Goal: Task Accomplishment & Management: Complete application form

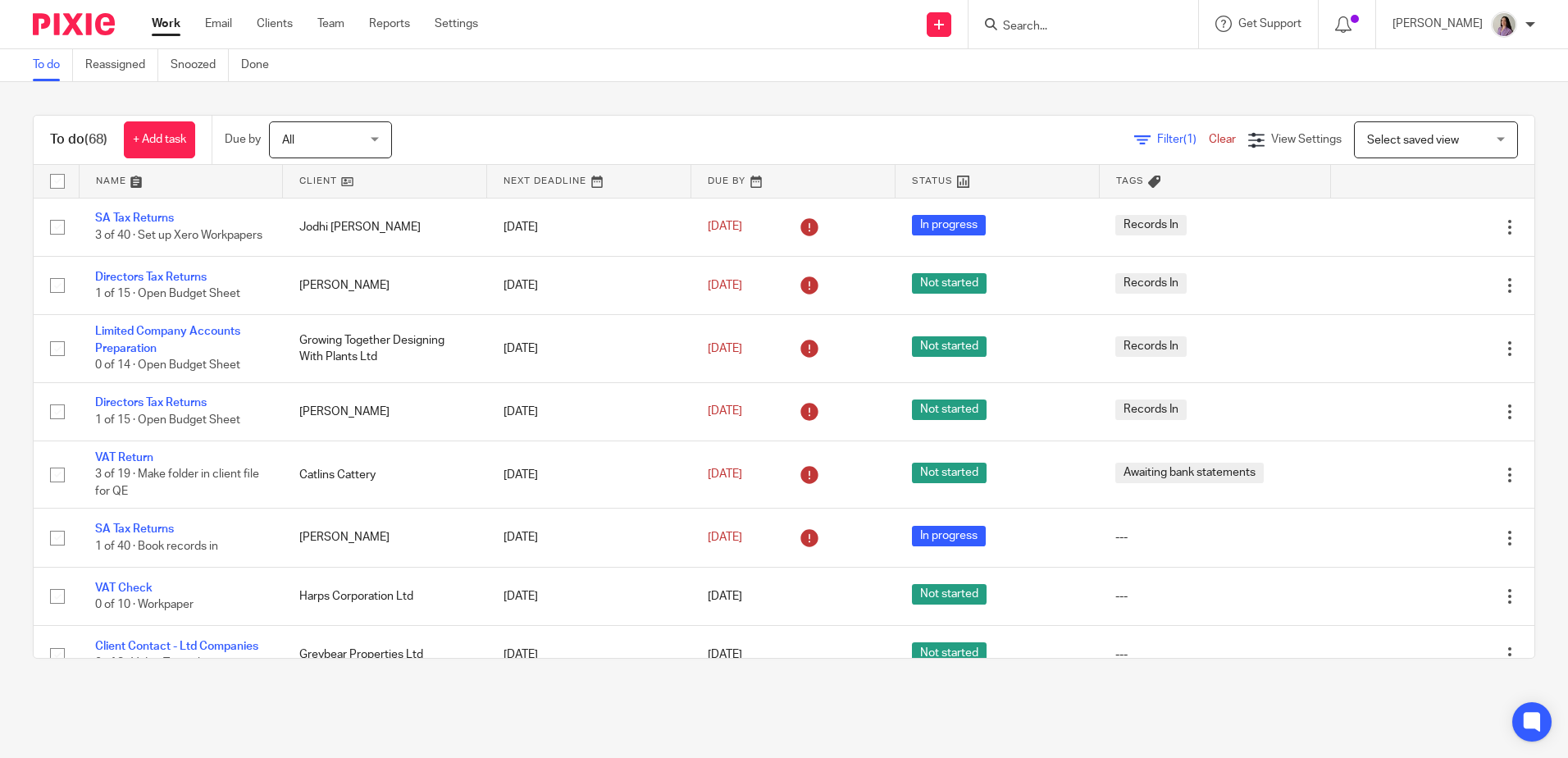
click at [1072, 28] on input "Search" at bounding box center [1075, 27] width 148 height 15
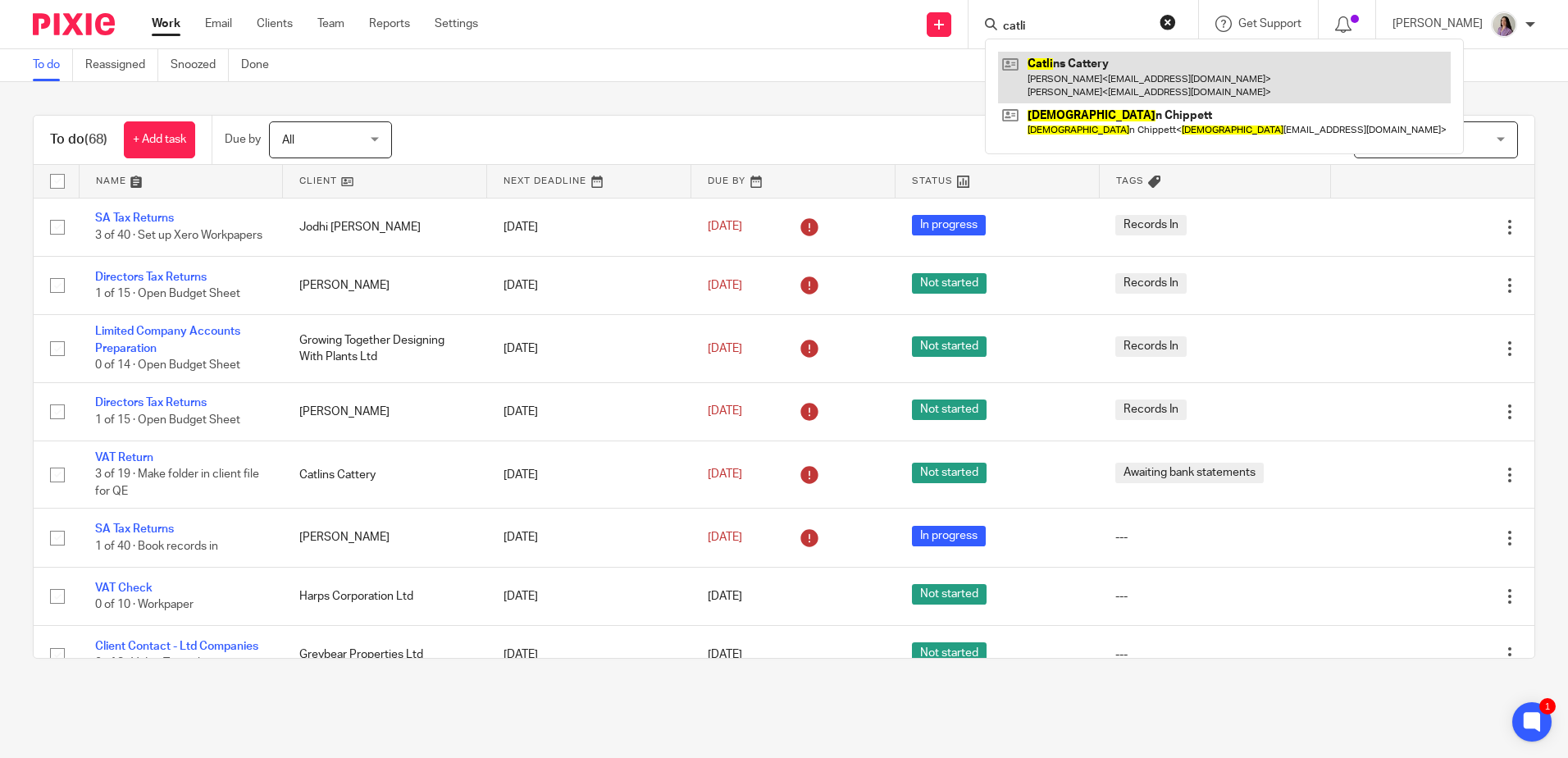
type input "catli"
click at [1117, 88] on link at bounding box center [1224, 77] width 452 height 51
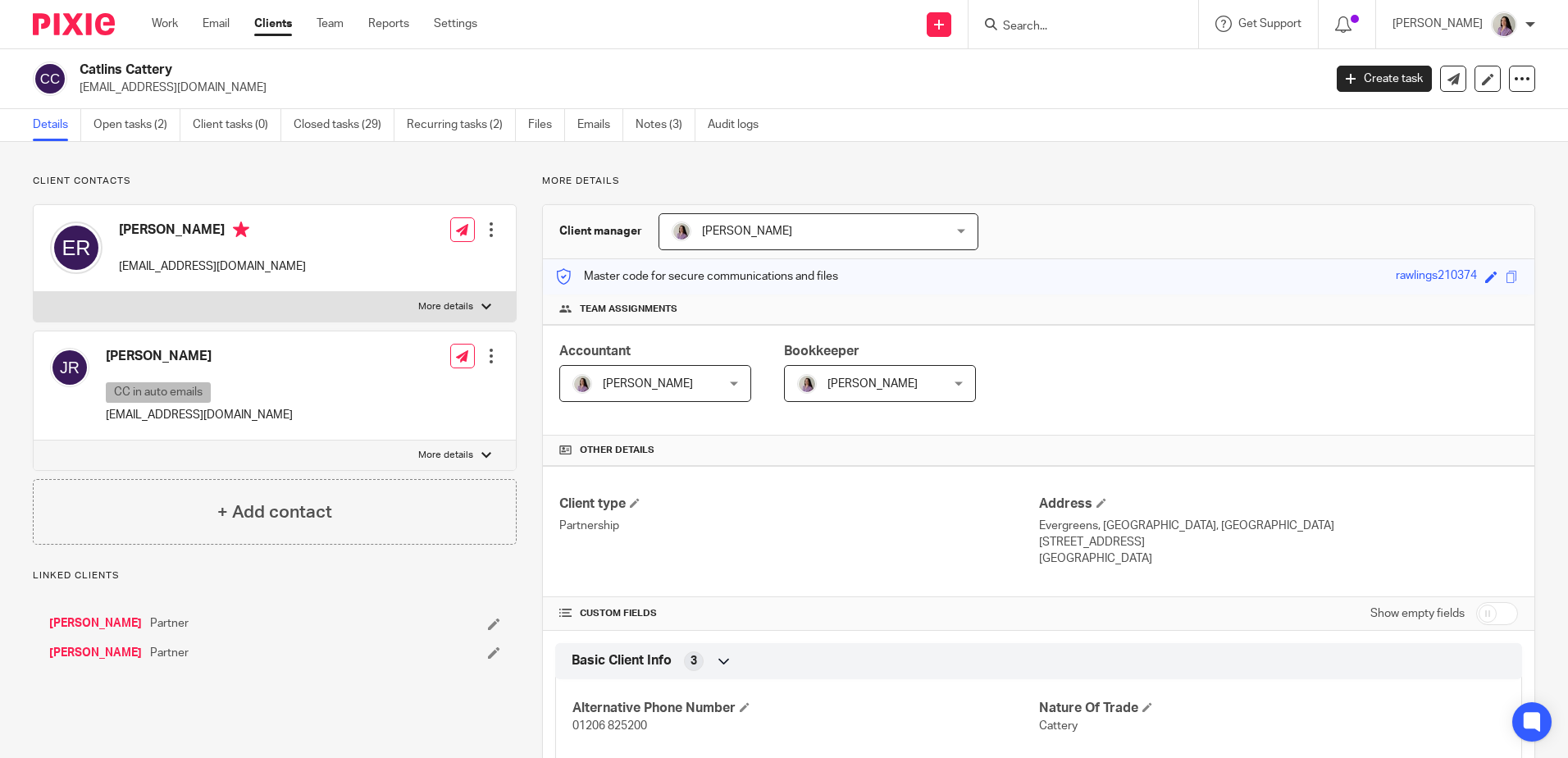
click at [184, 120] on ul "Details Open tasks (2) Client tasks (0) Closed tasks (29) Recurring tasks (2) F…" at bounding box center [407, 125] width 750 height 32
click at [161, 123] on link "Open tasks (2)" at bounding box center [137, 125] width 87 height 32
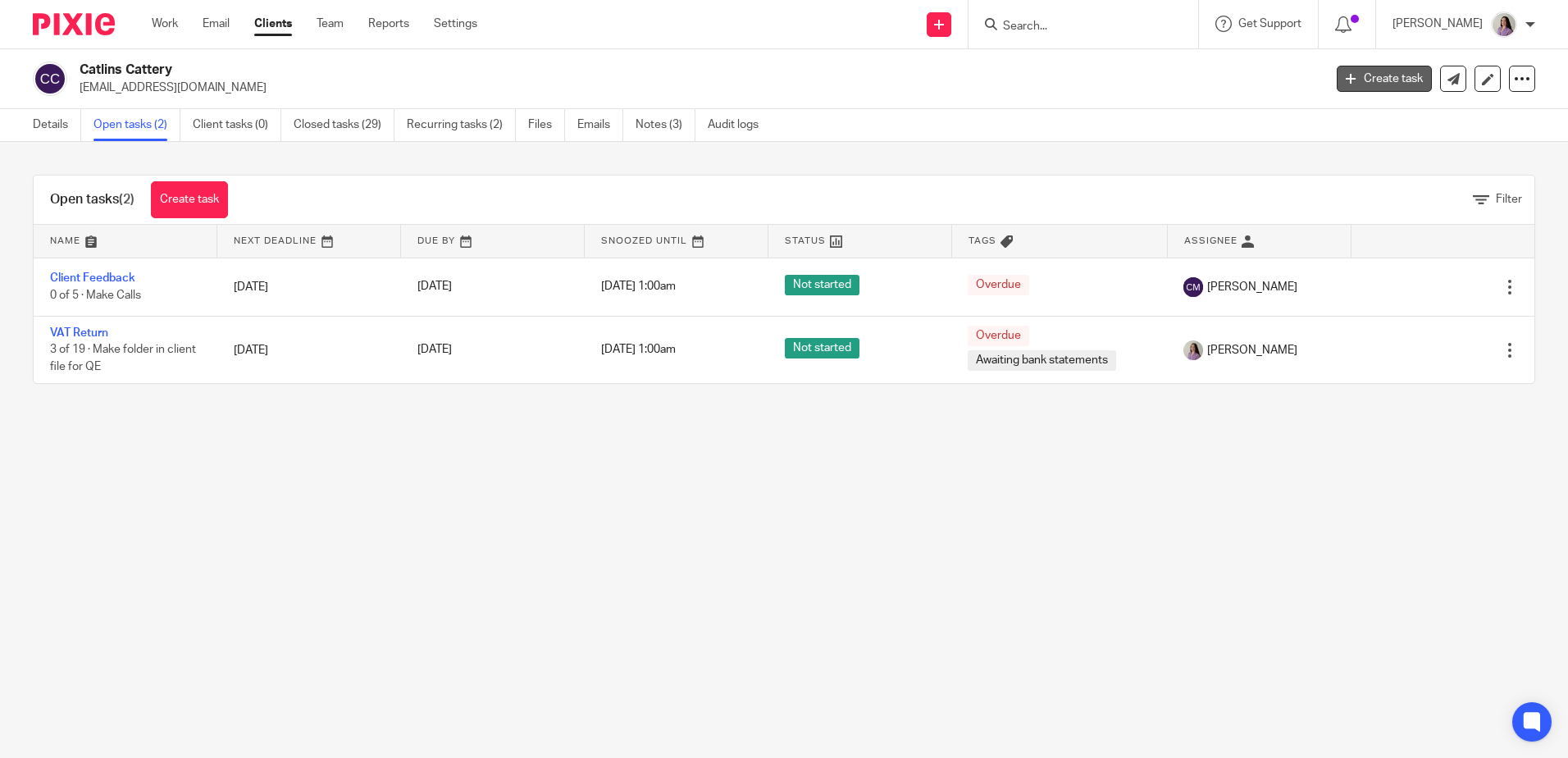
click at [1376, 81] on link "Create task" at bounding box center [1384, 79] width 96 height 26
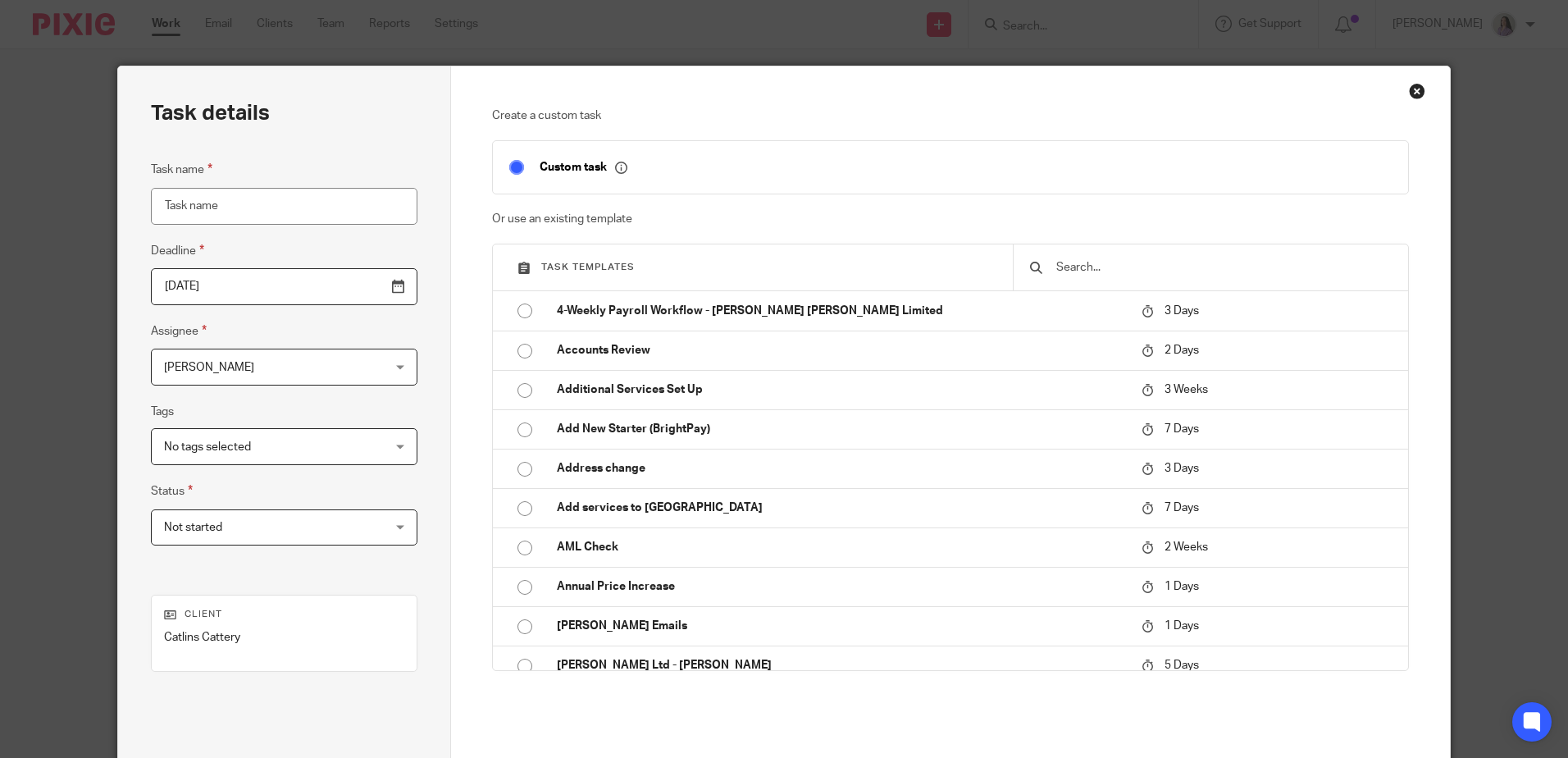
click at [1237, 260] on input "text" at bounding box center [1223, 267] width 337 height 18
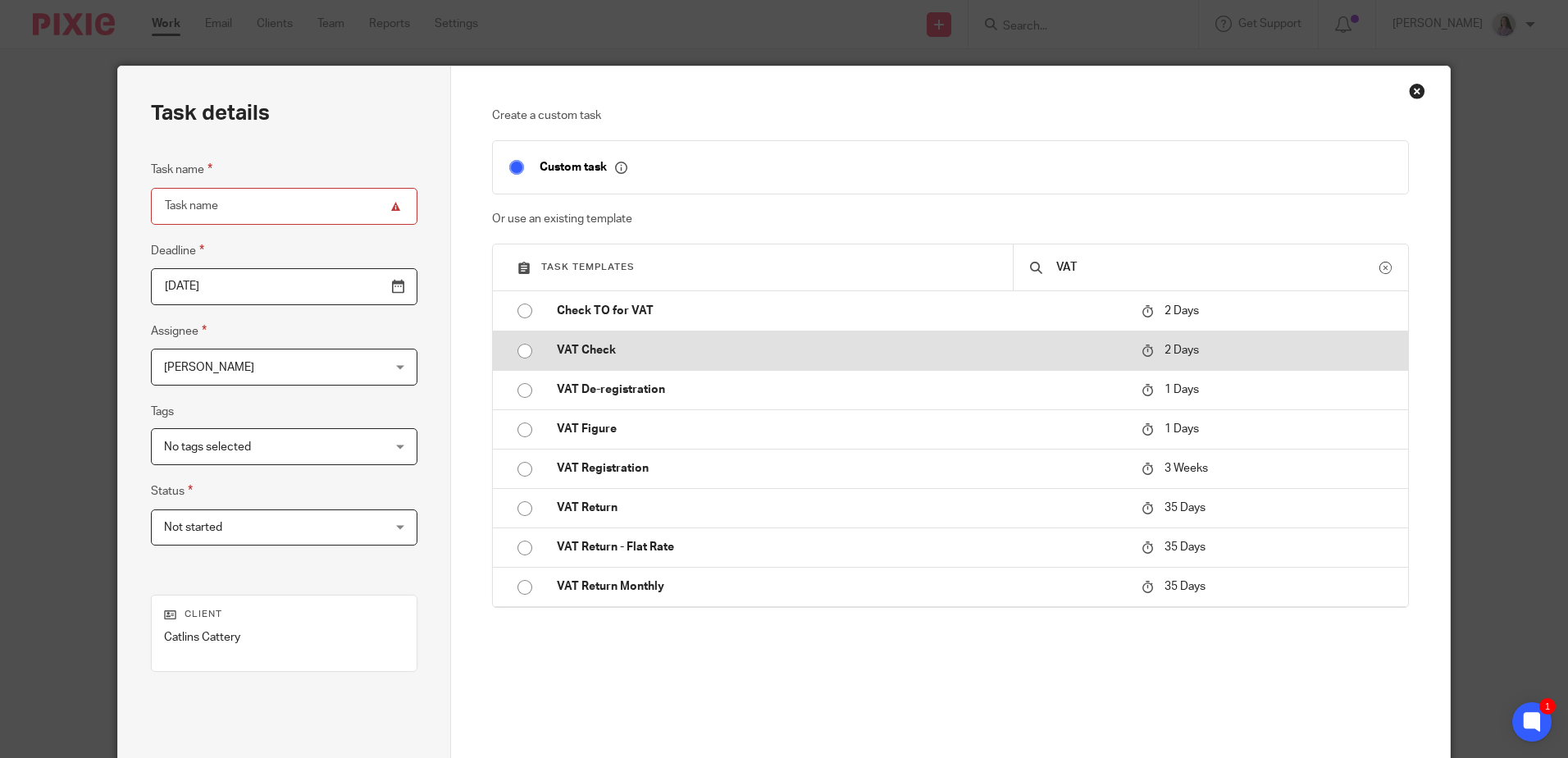
type input "VAT"
click at [1142, 352] on icon at bounding box center [1147, 350] width 12 height 12
type input "2025-08-15"
type input "VAT Check"
checkbox input "false"
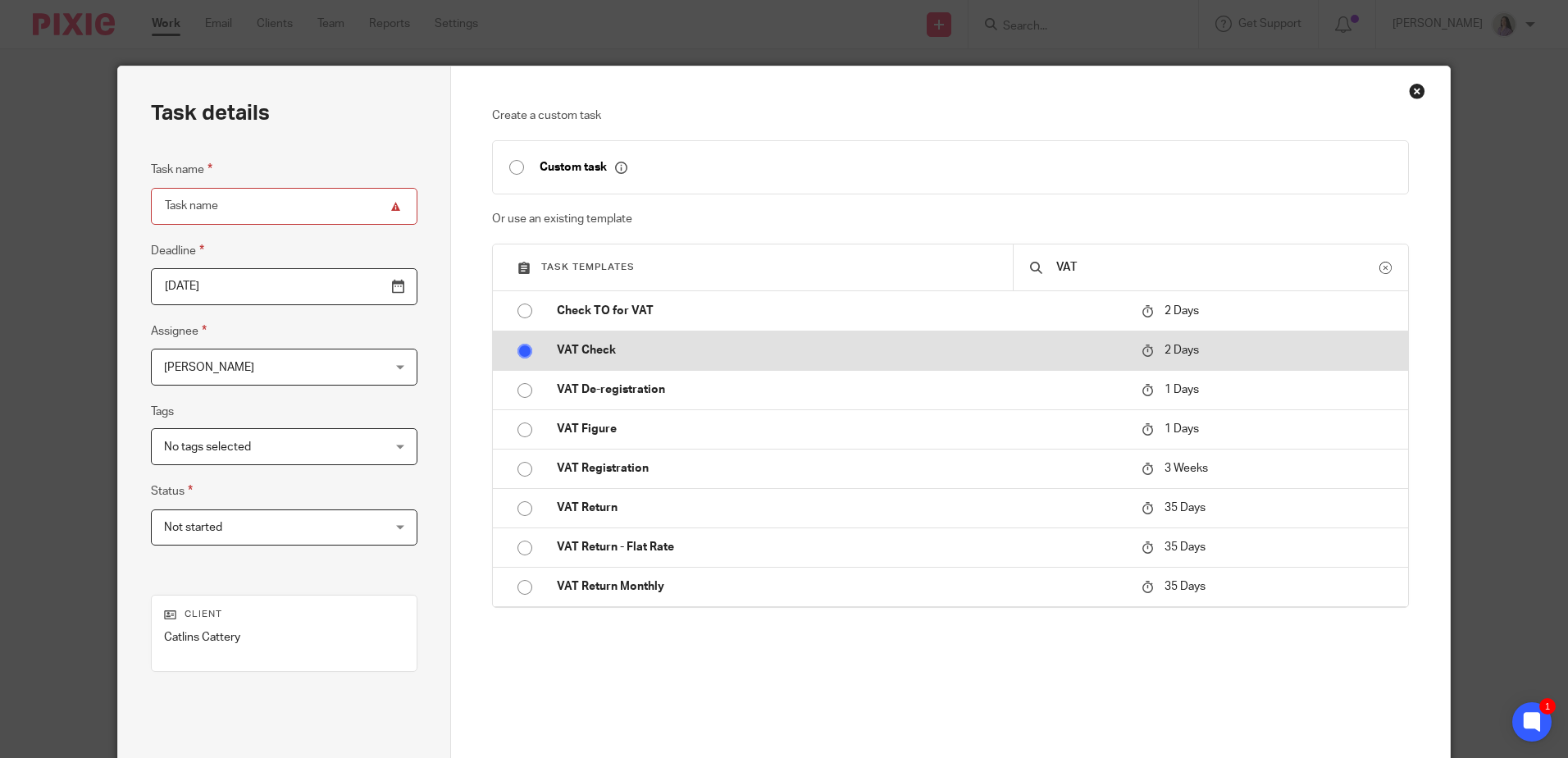
radio input "true"
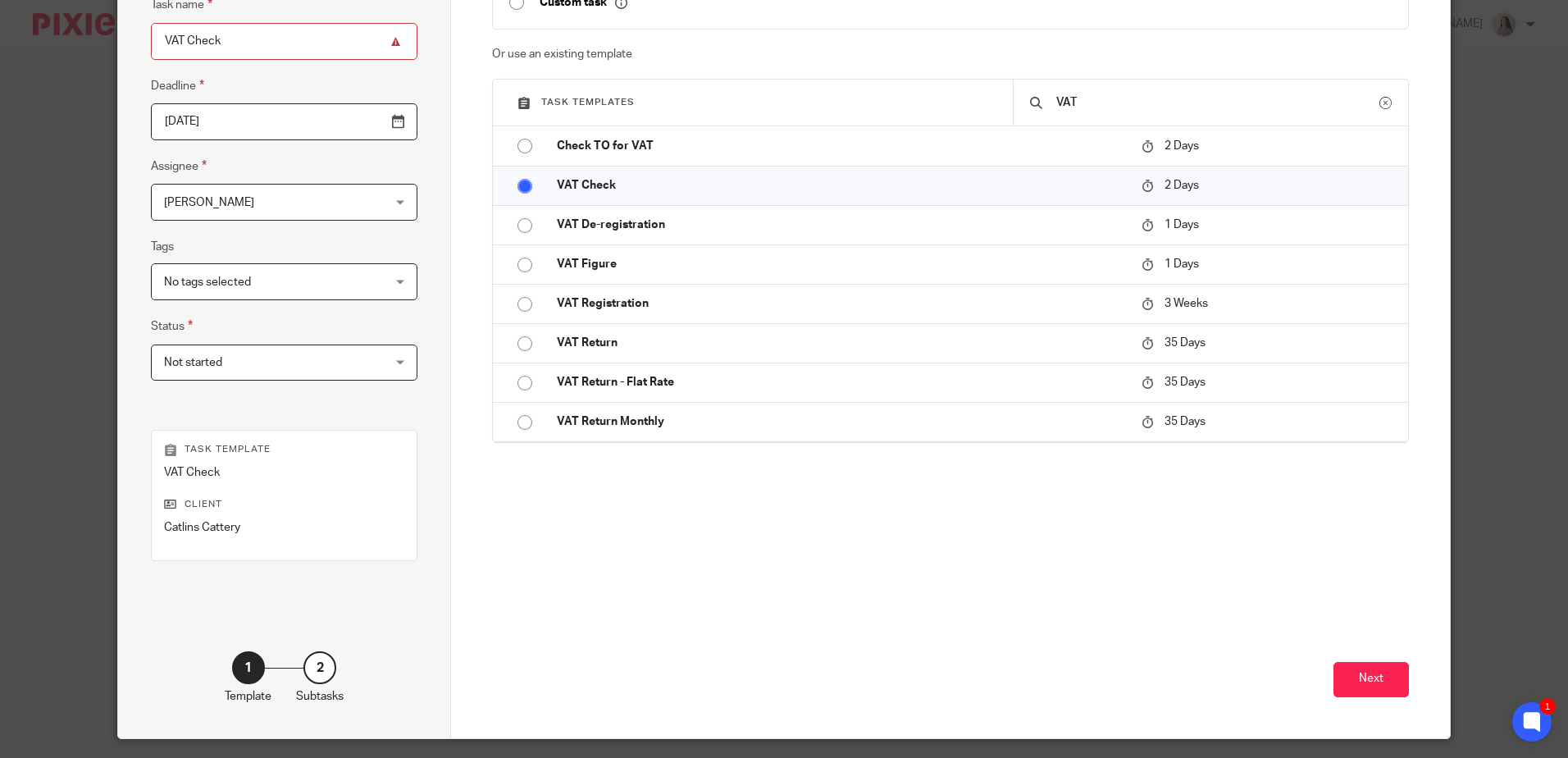
scroll to position [212, 0]
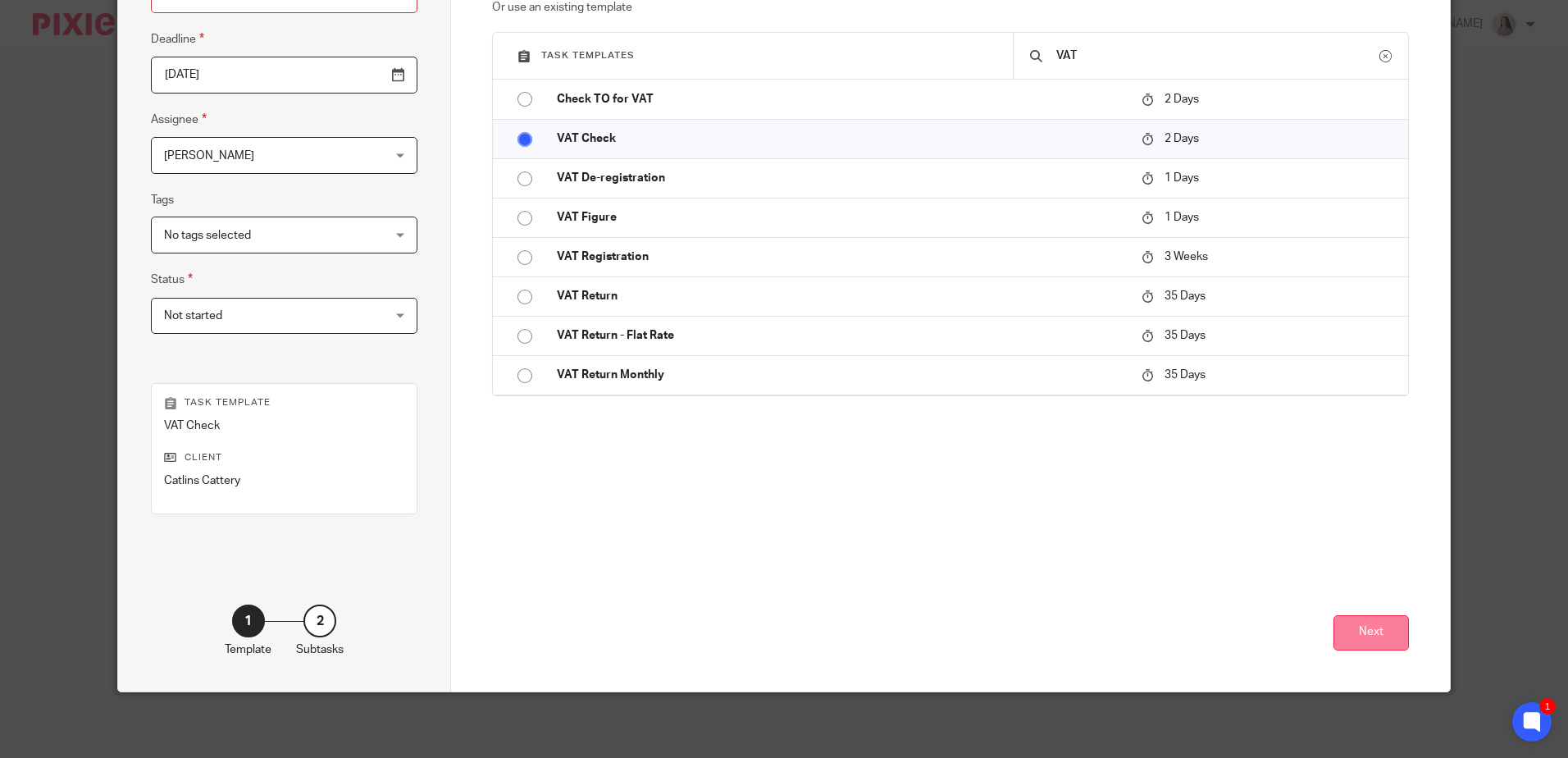
click at [1325, 631] on div "Next" at bounding box center [950, 602] width 916 height 177
click at [1354, 633] on button "Next" at bounding box center [1371, 633] width 76 height 36
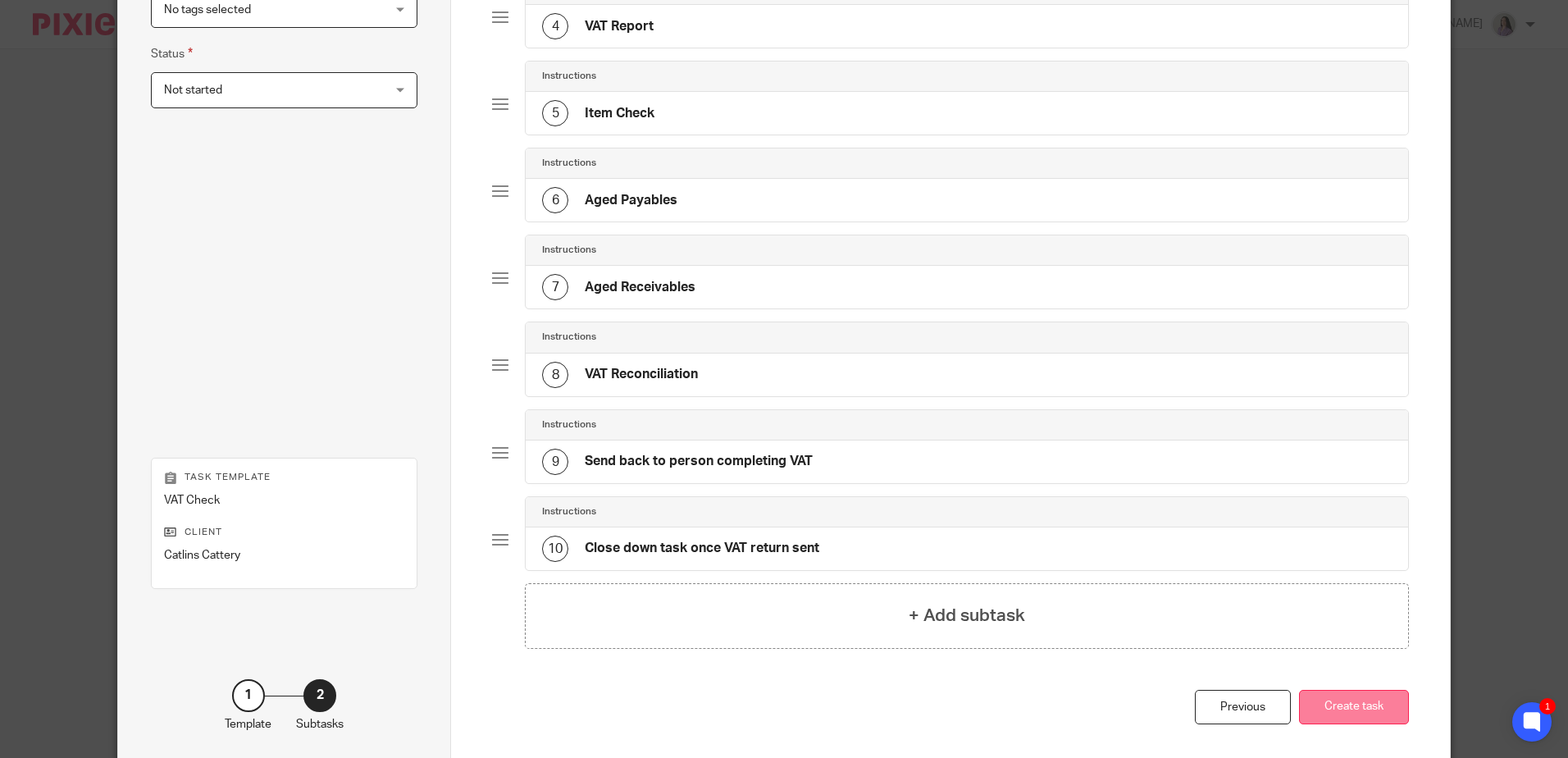
scroll to position [511, 0]
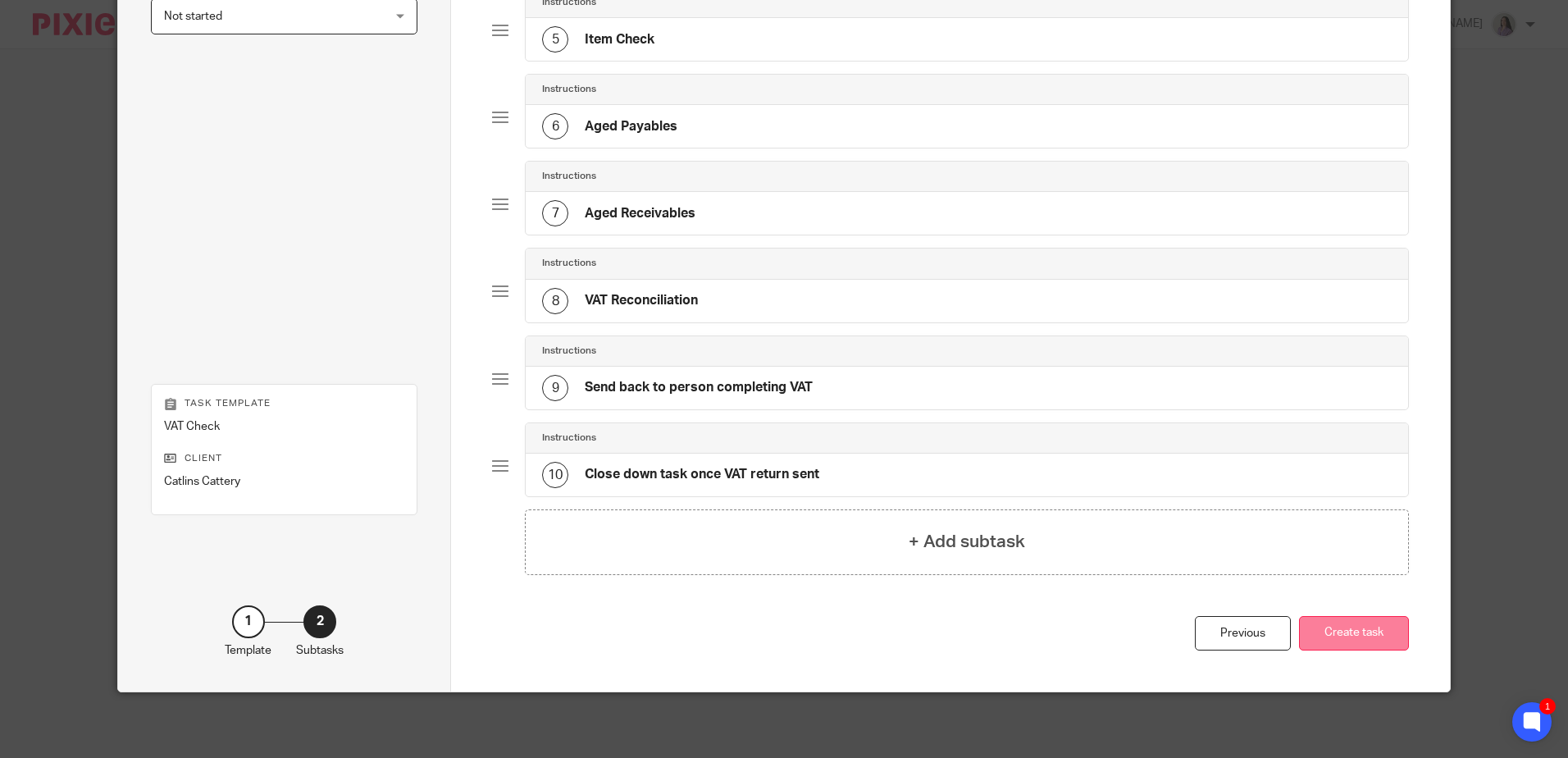
click at [1381, 630] on button "Create task" at bounding box center [1354, 634] width 110 height 36
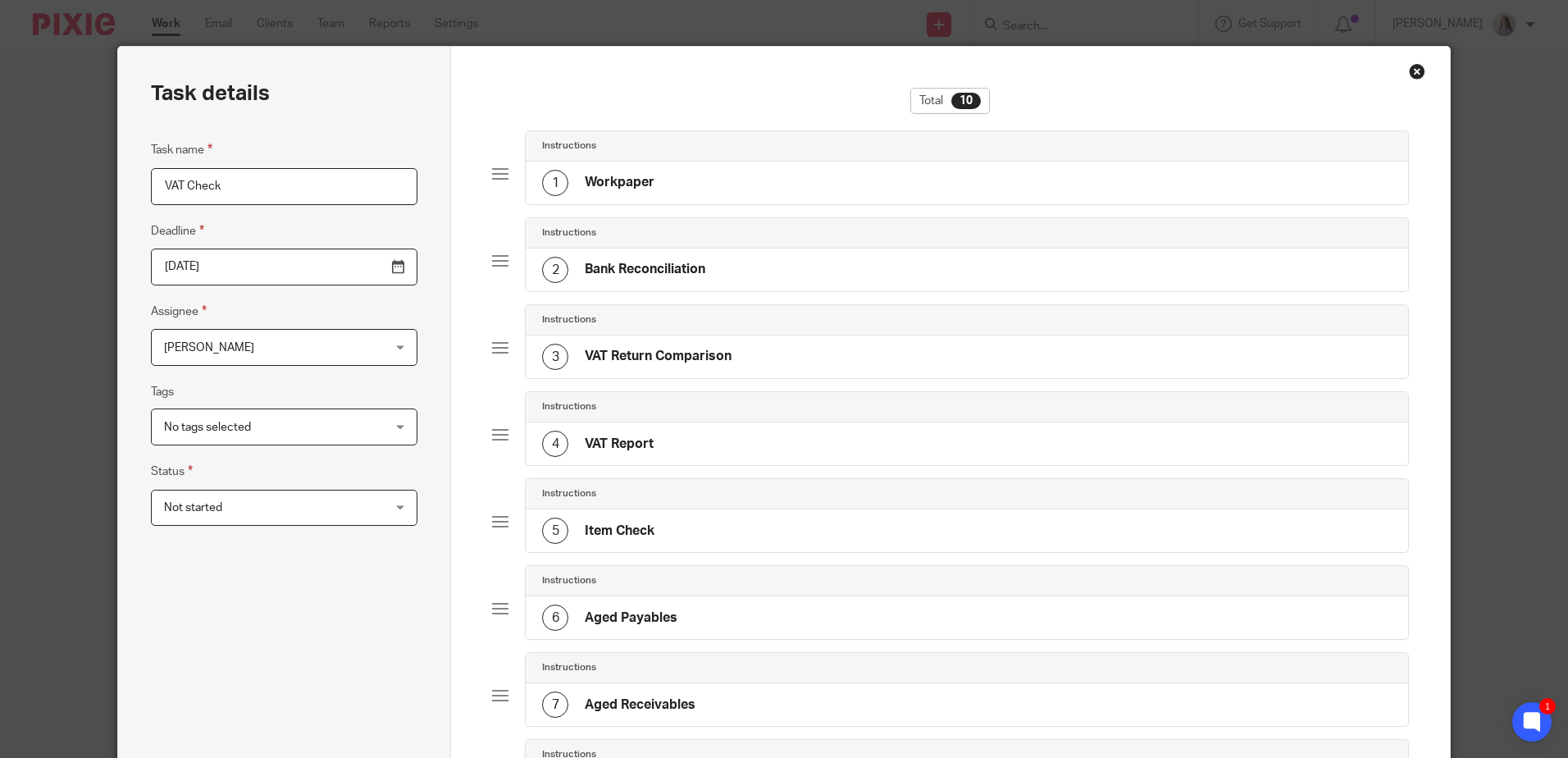
scroll to position [0, 0]
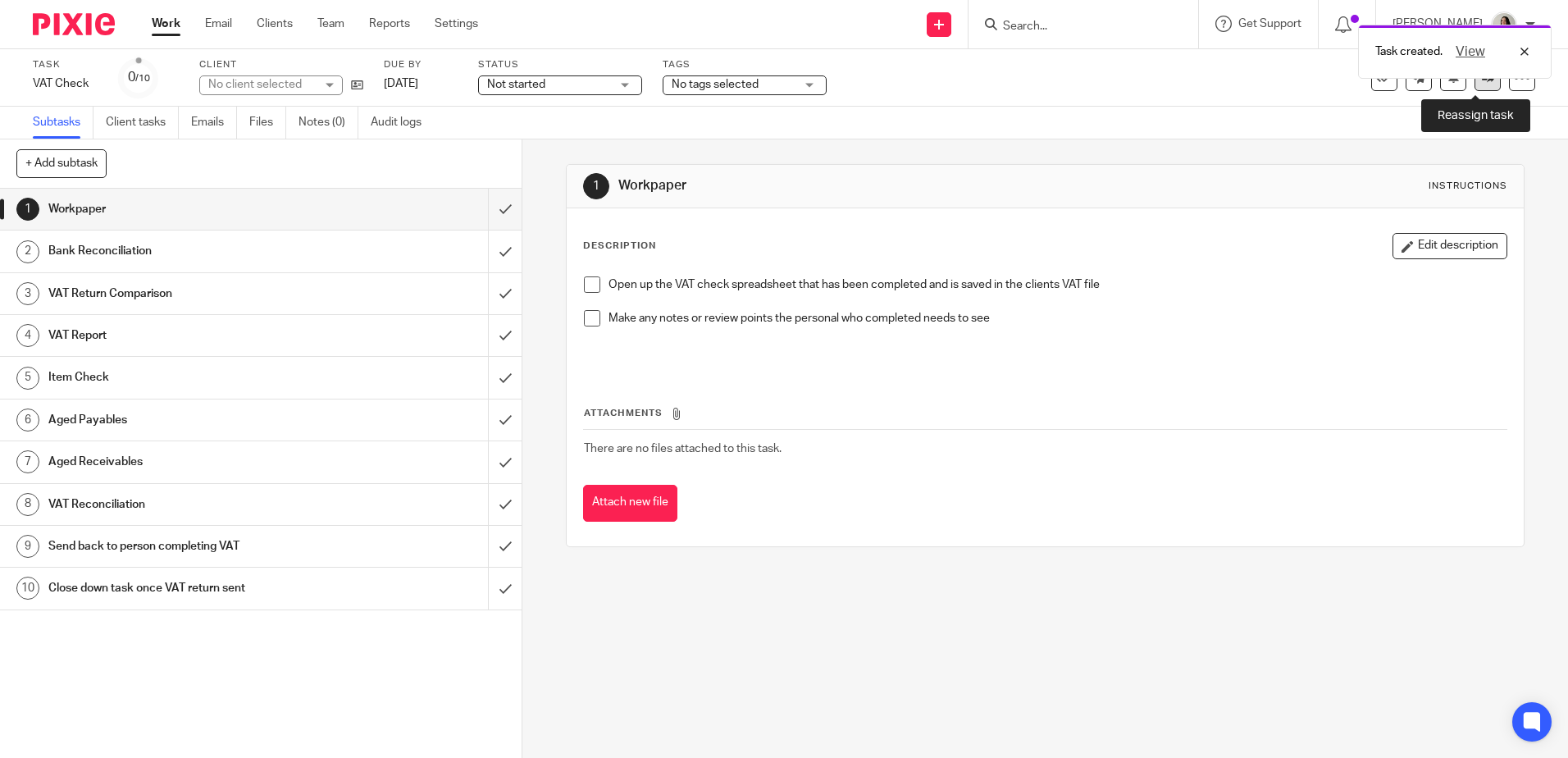
click at [1482, 81] on icon at bounding box center [1487, 77] width 12 height 12
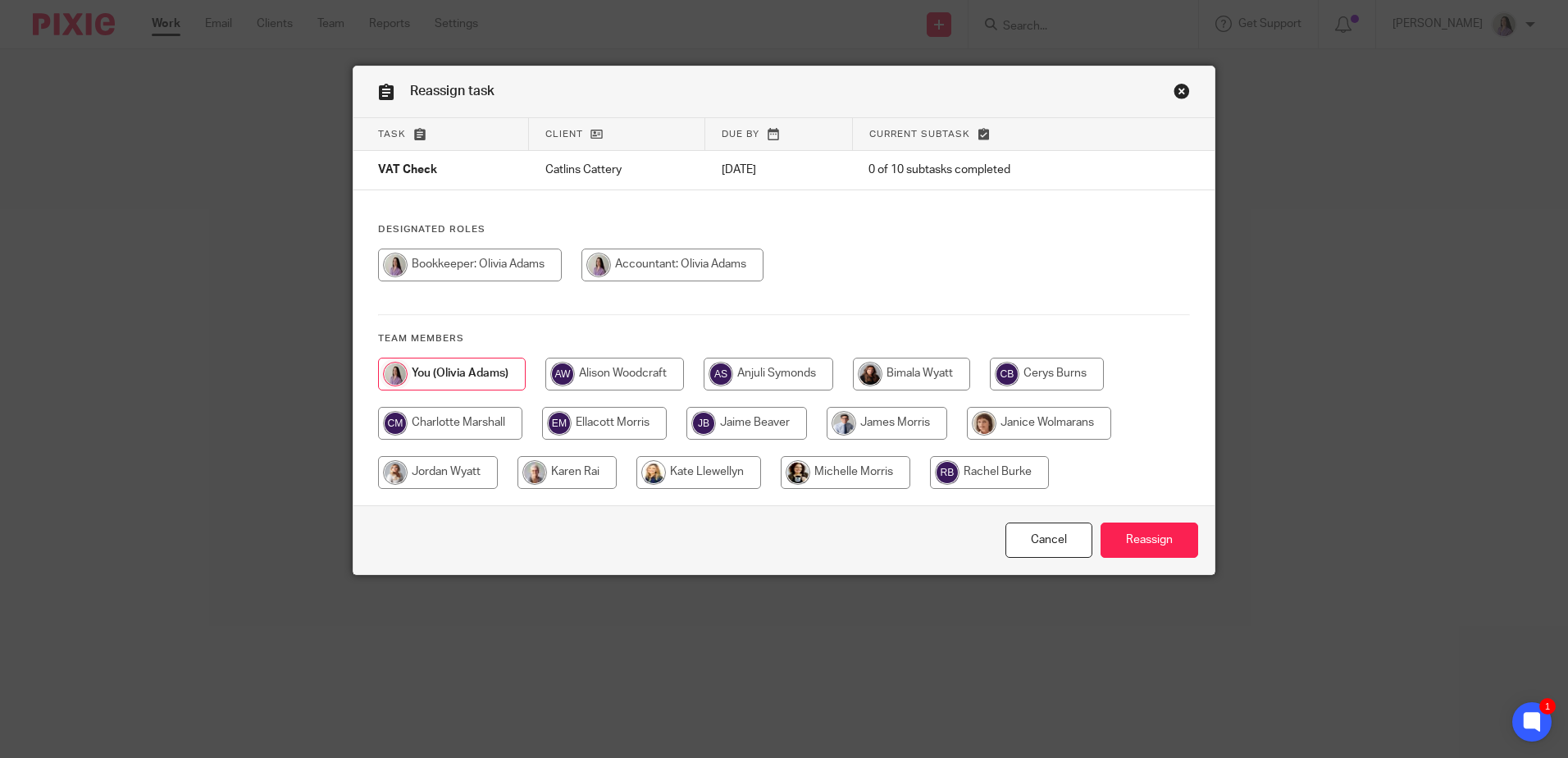
click at [931, 375] on input "radio" at bounding box center [911, 374] width 117 height 33
radio input "true"
click at [1155, 550] on input "Reassign" at bounding box center [1149, 541] width 97 height 36
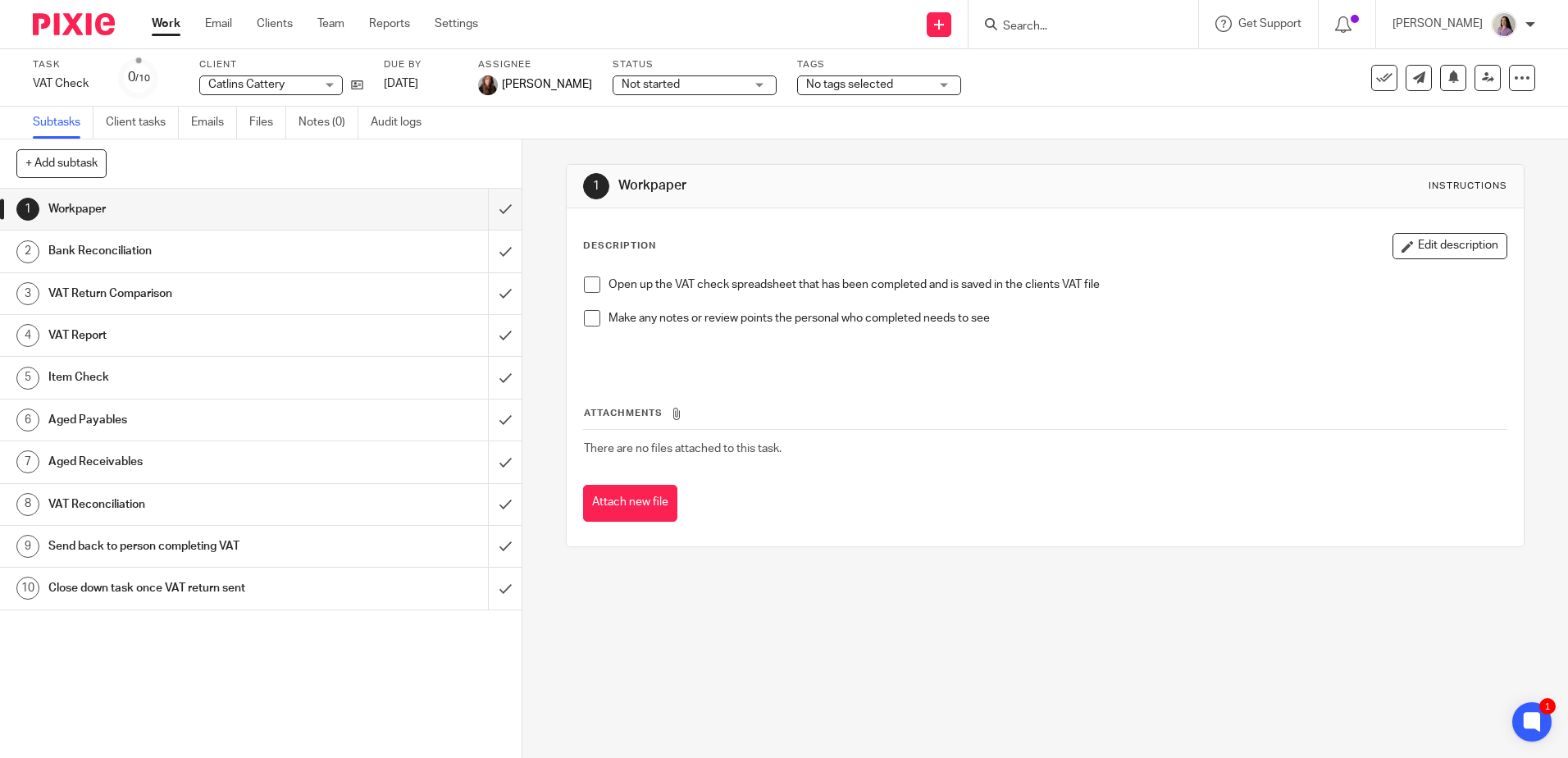
click at [176, 23] on link "Work" at bounding box center [166, 24] width 29 height 17
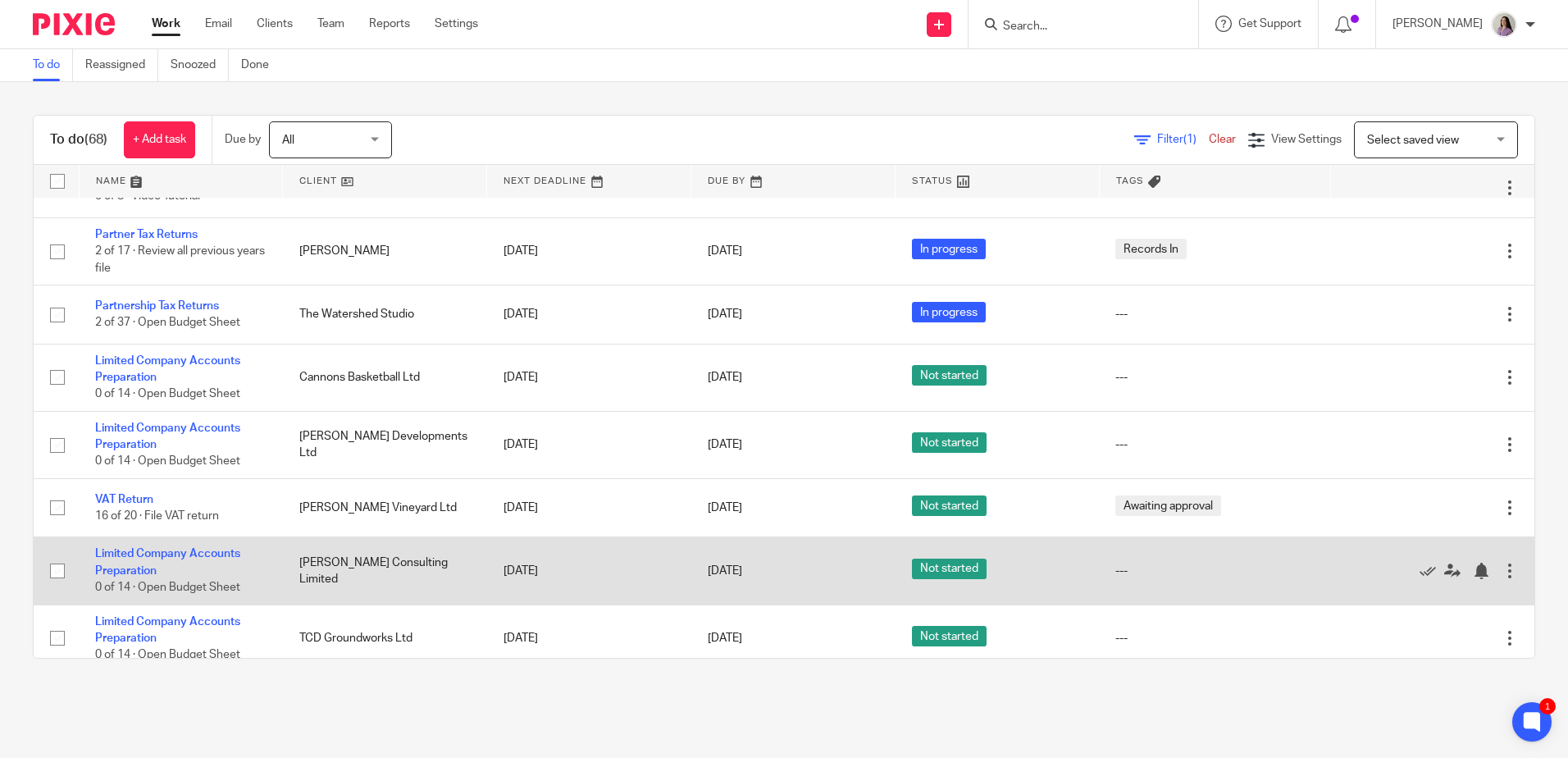
scroll to position [492, 0]
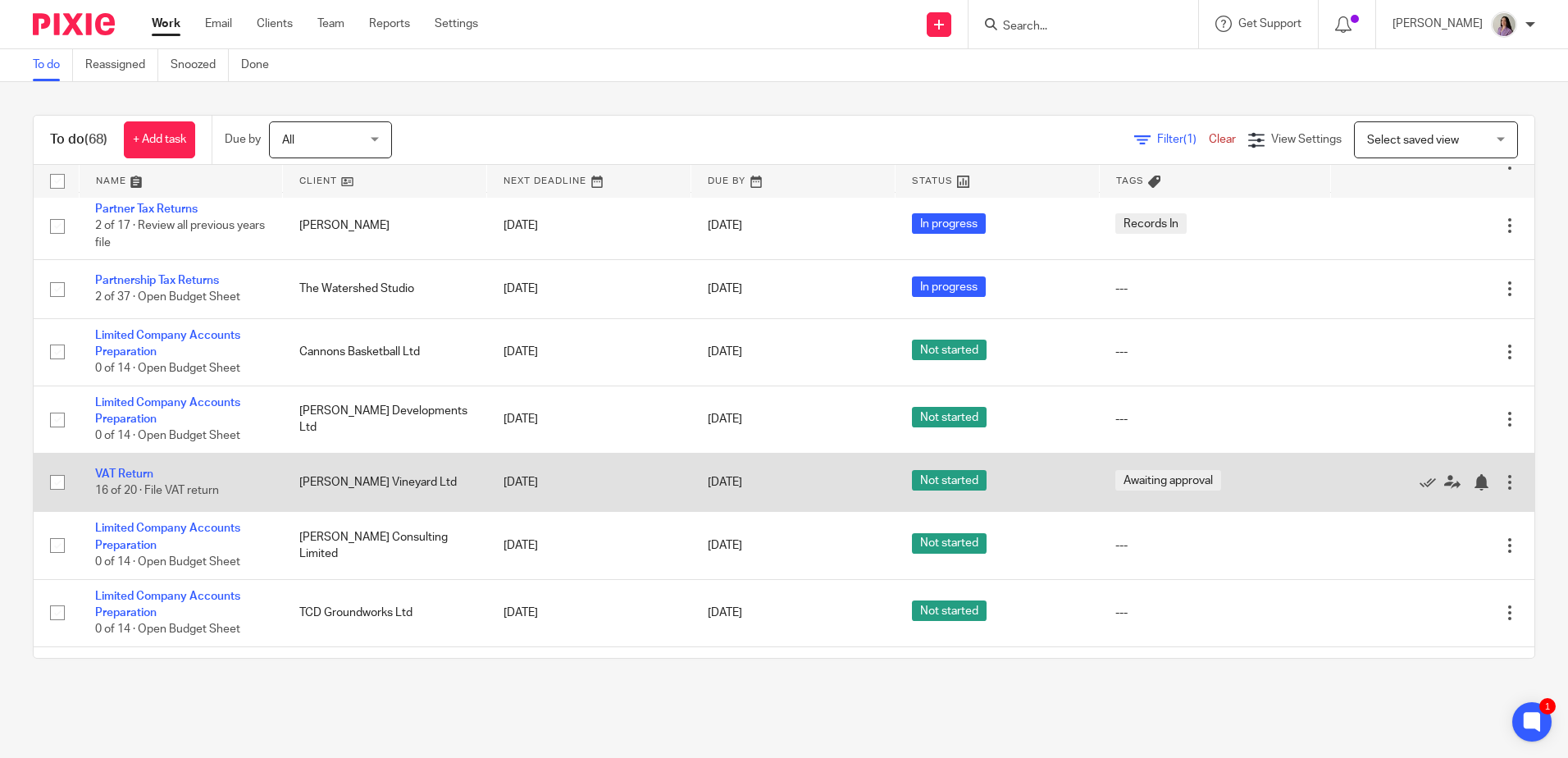
click at [155, 478] on td "VAT Return 16 of 20 · File VAT return" at bounding box center [181, 483] width 204 height 58
click at [131, 480] on link "VAT Return" at bounding box center [125, 474] width 58 height 11
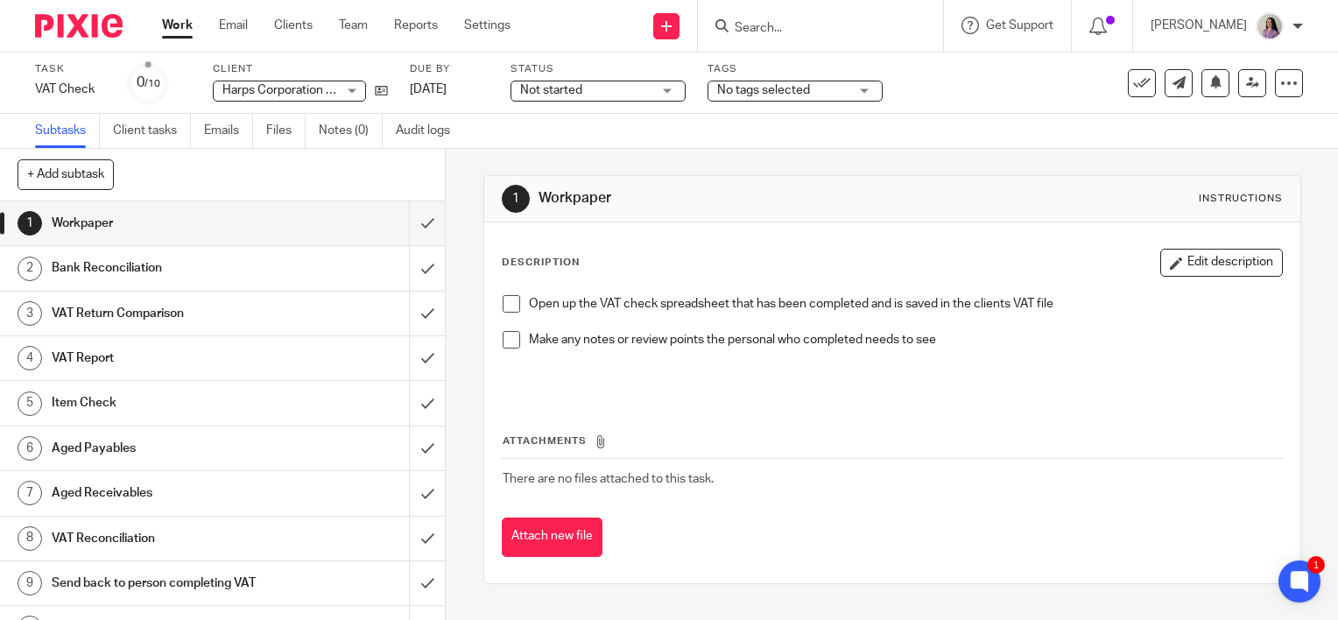
click at [879, 35] on input "Search" at bounding box center [812, 29] width 158 height 16
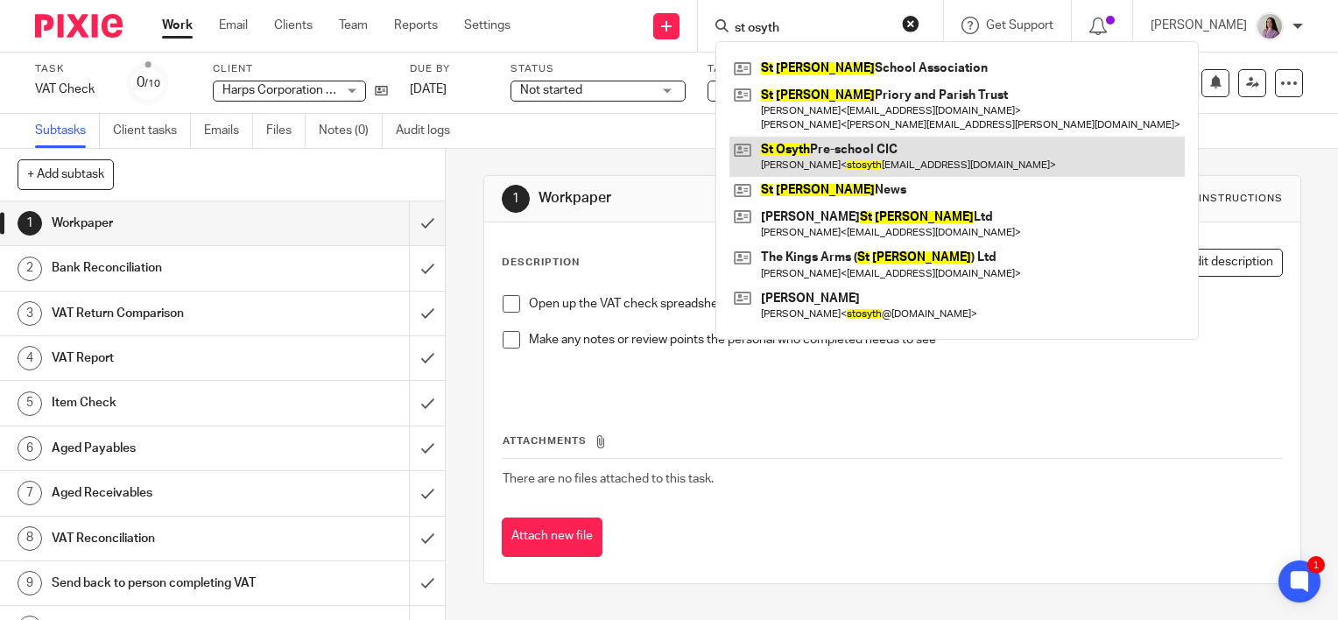
type input "st osyth"
click at [928, 147] on link at bounding box center [956, 157] width 455 height 40
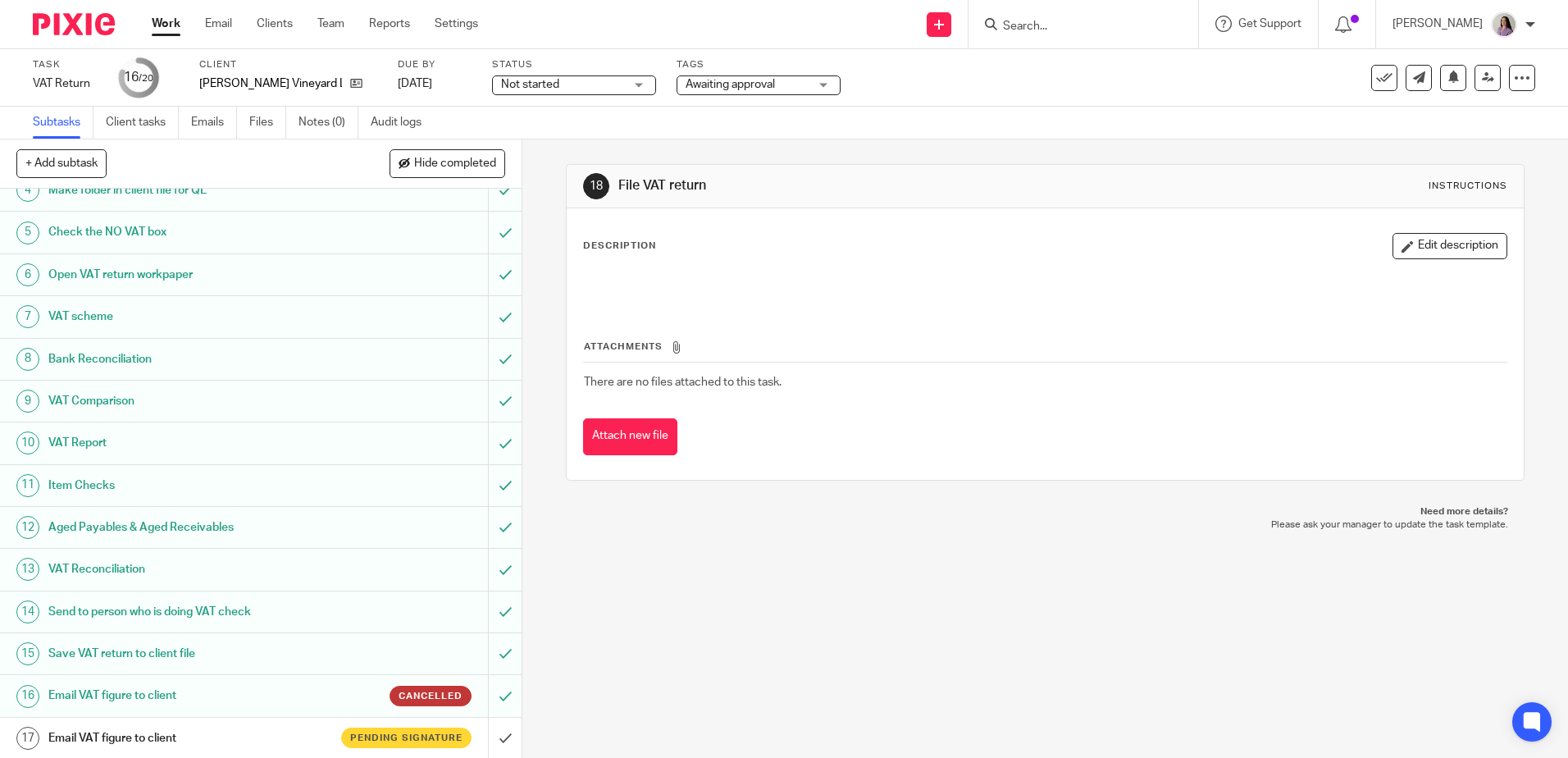
scroll to position [274, 0]
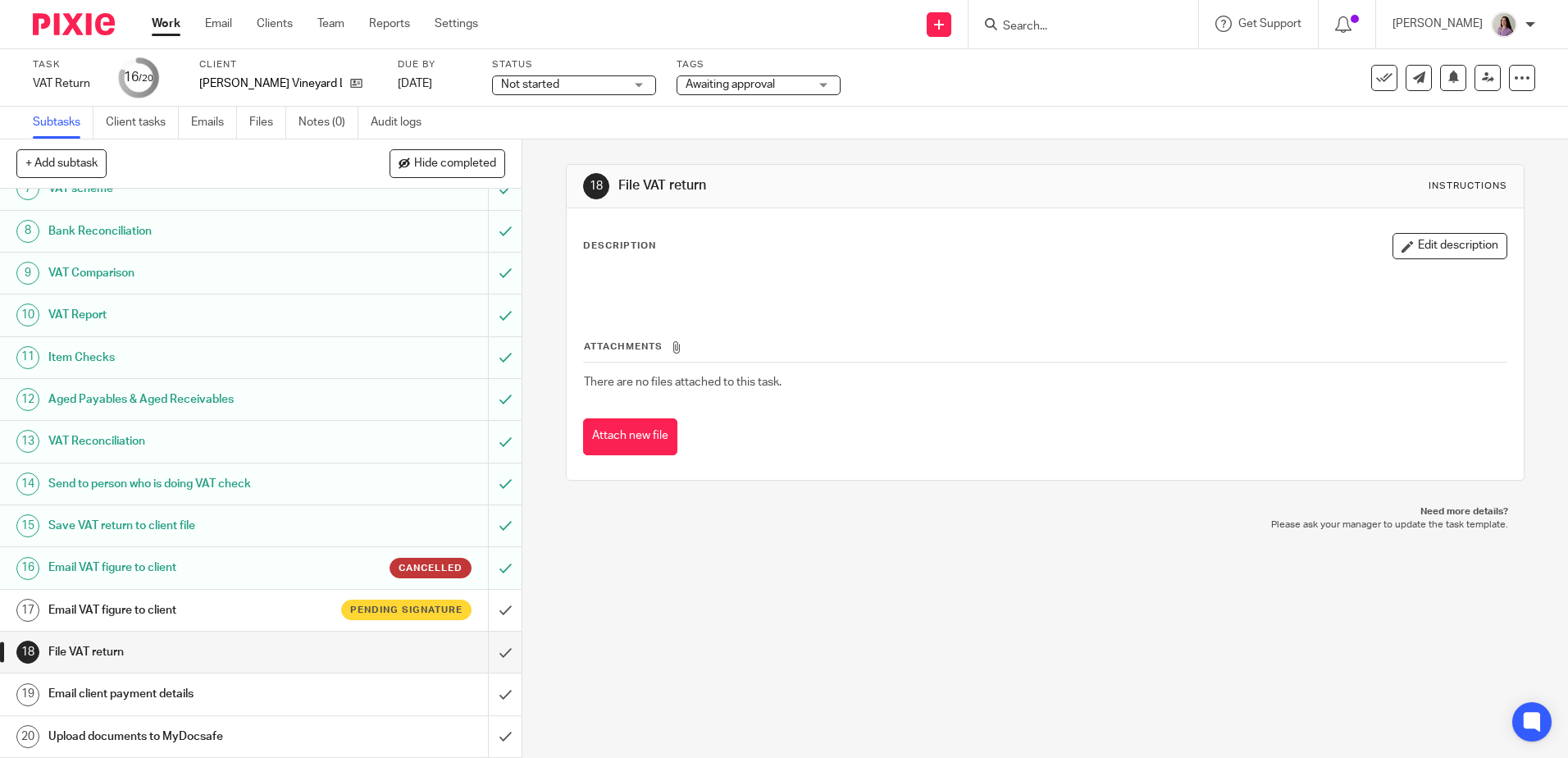
click at [254, 595] on link "17 Email VAT figure to client Pending signature" at bounding box center [244, 611] width 488 height 41
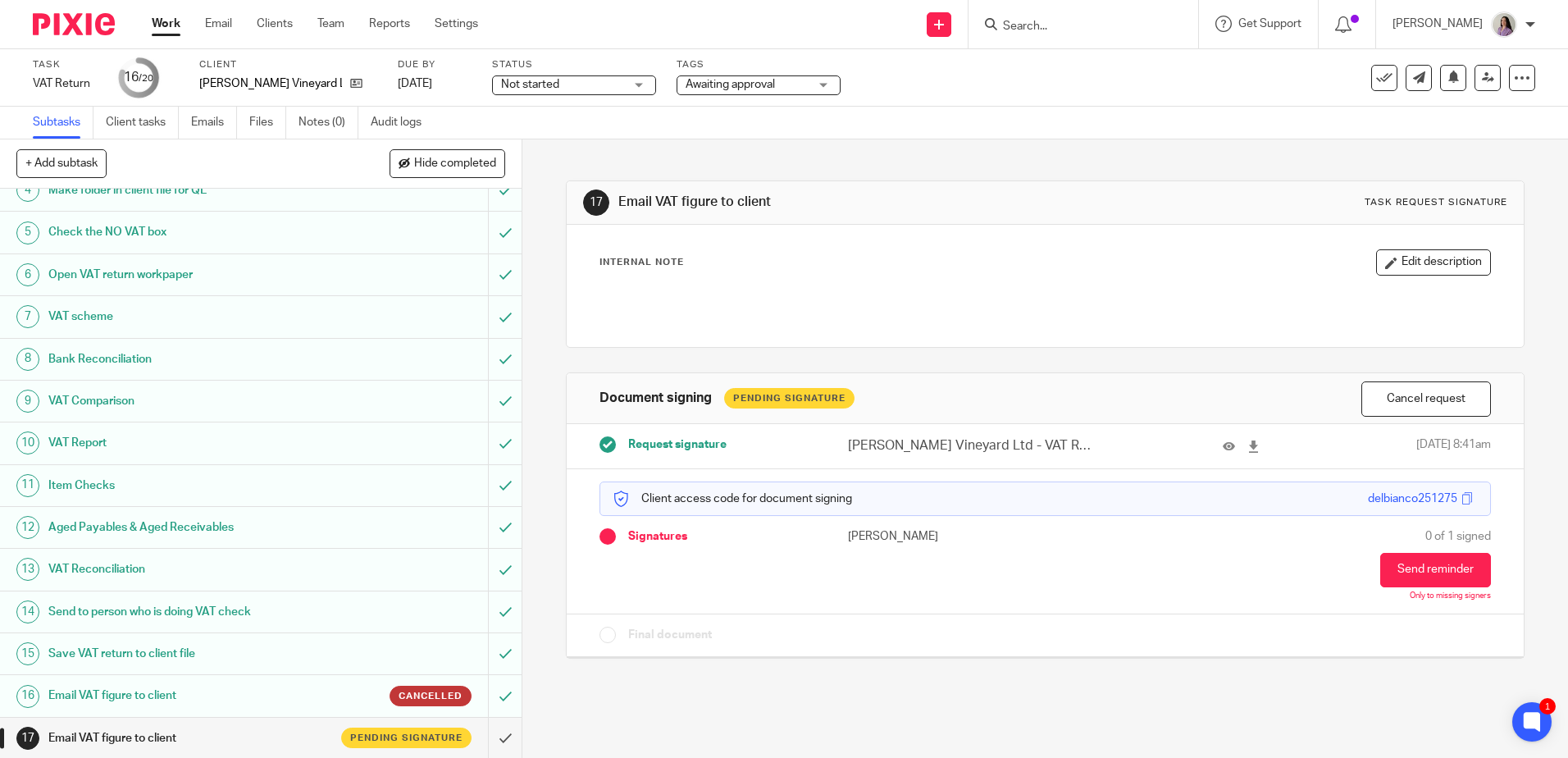
scroll to position [274, 0]
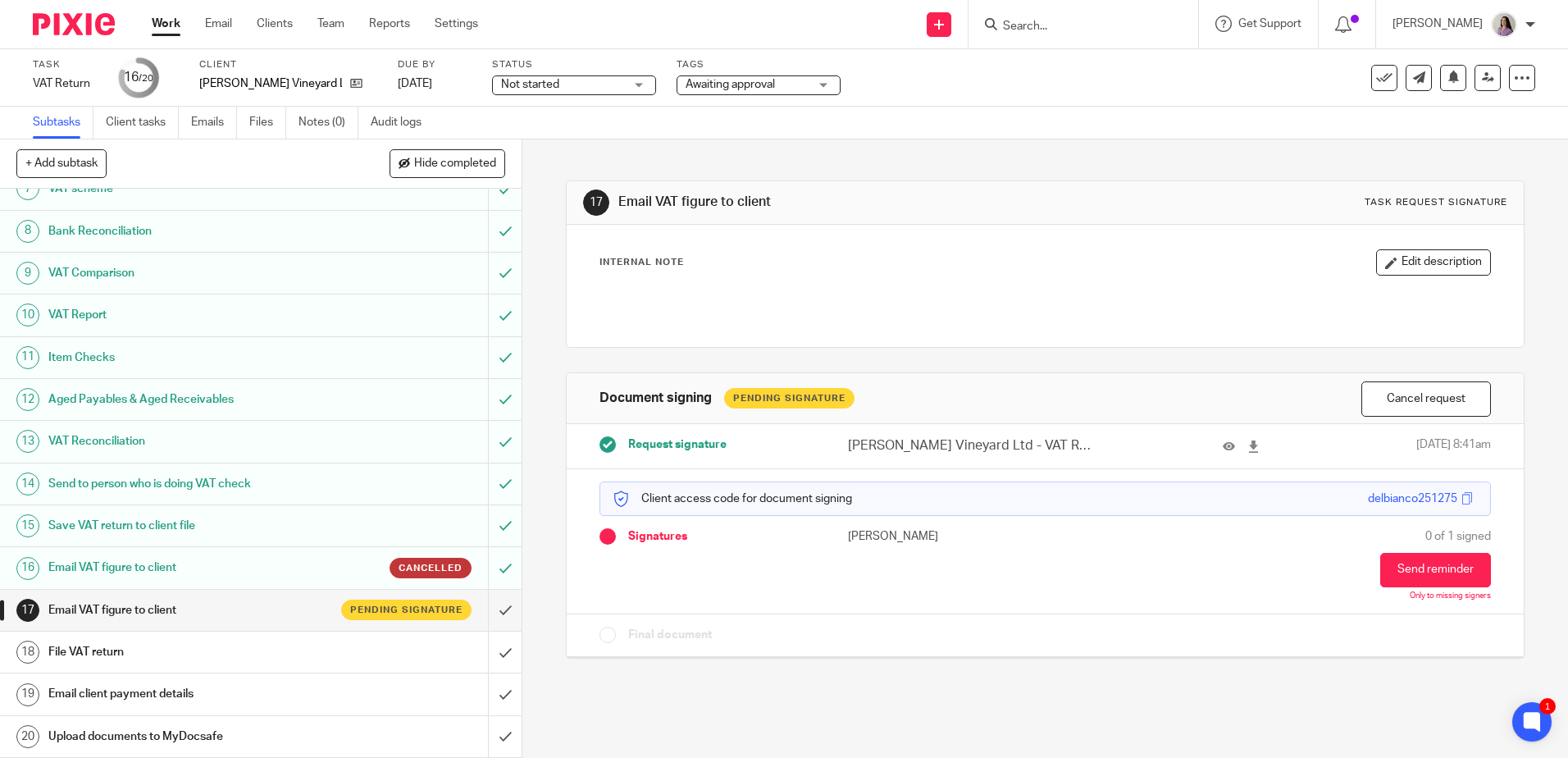
click at [169, 17] on link "Work" at bounding box center [166, 24] width 29 height 17
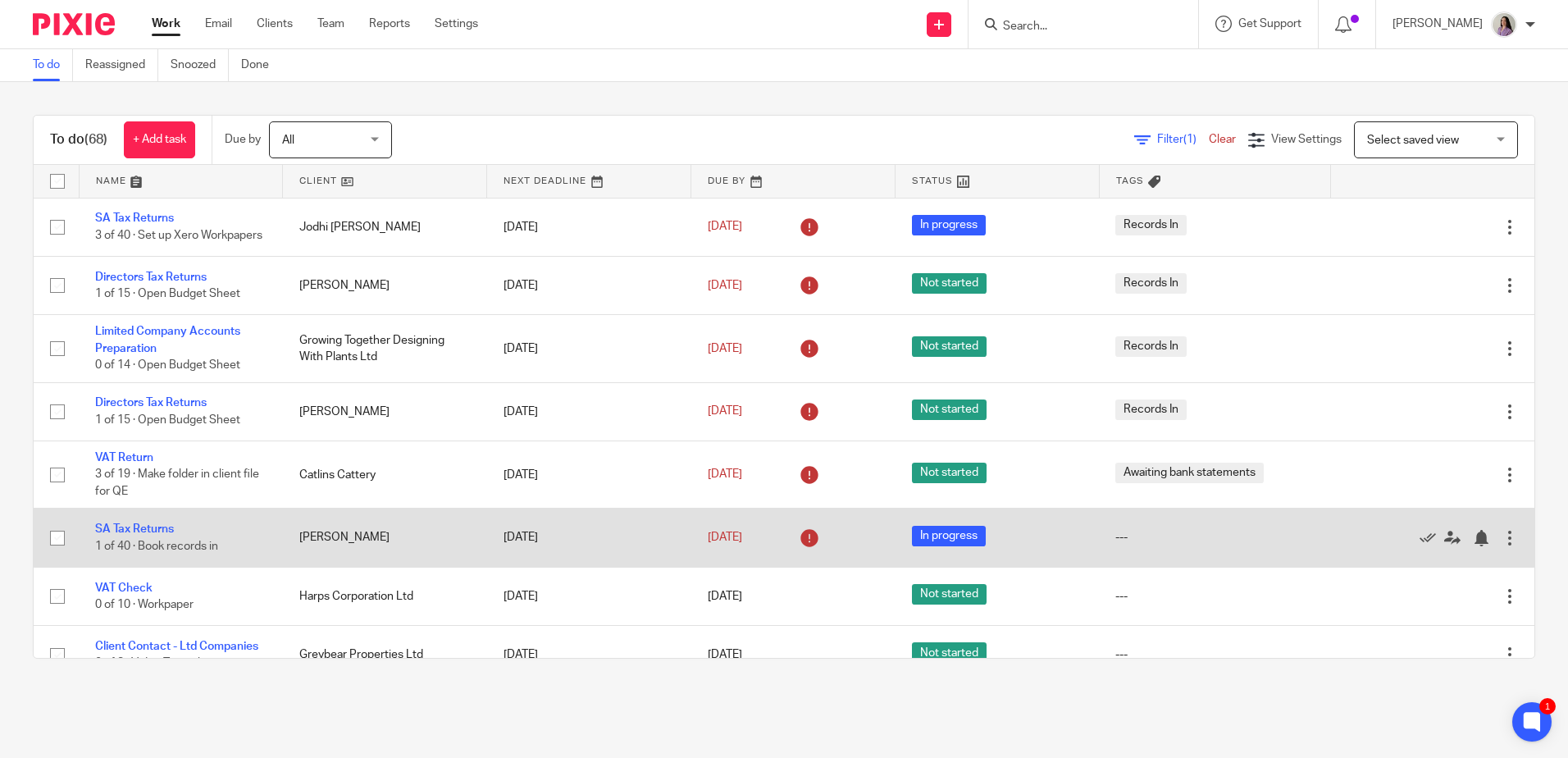
scroll to position [164, 0]
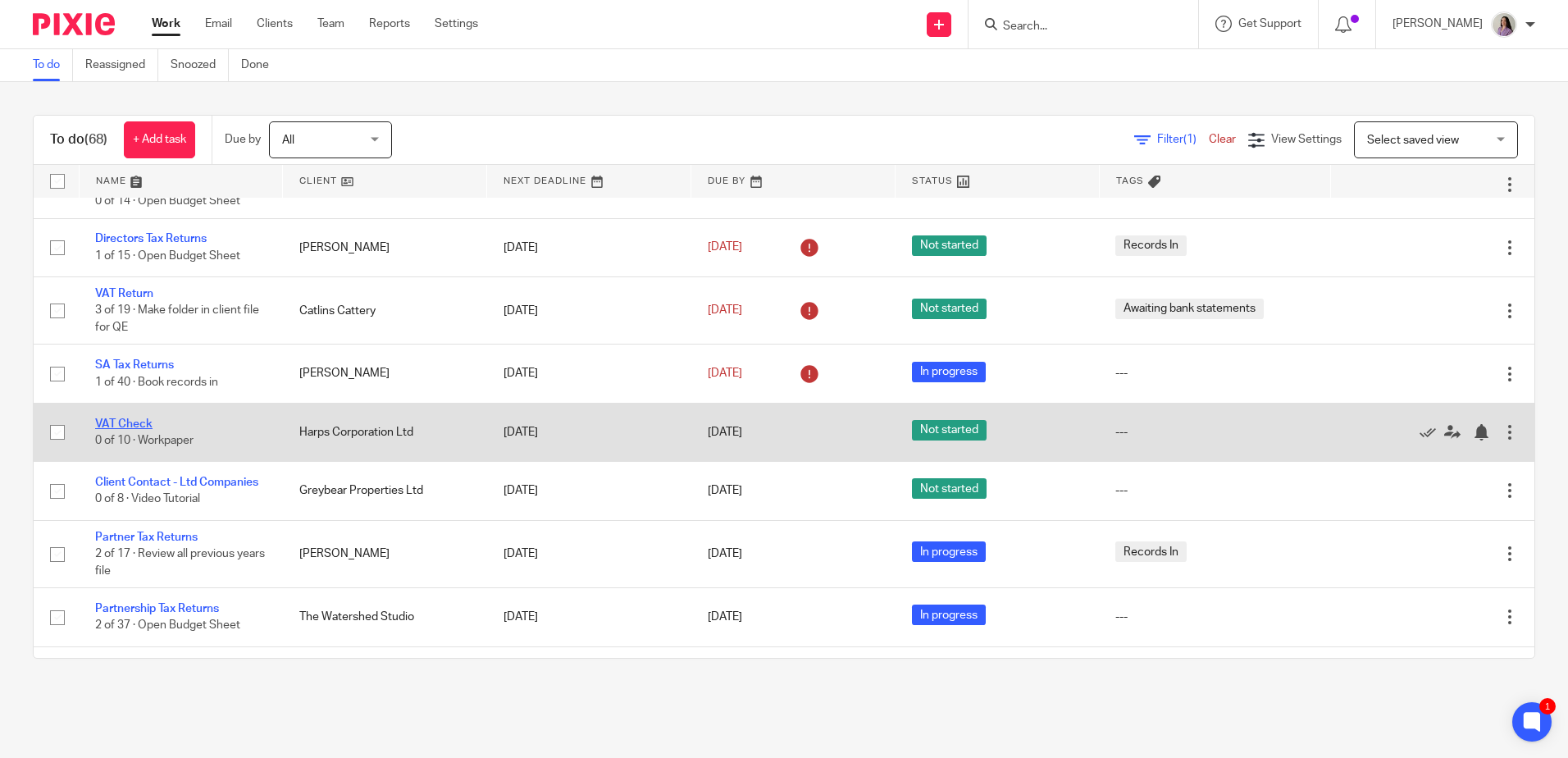
click at [134, 430] on link "VAT Check" at bounding box center [124, 424] width 57 height 11
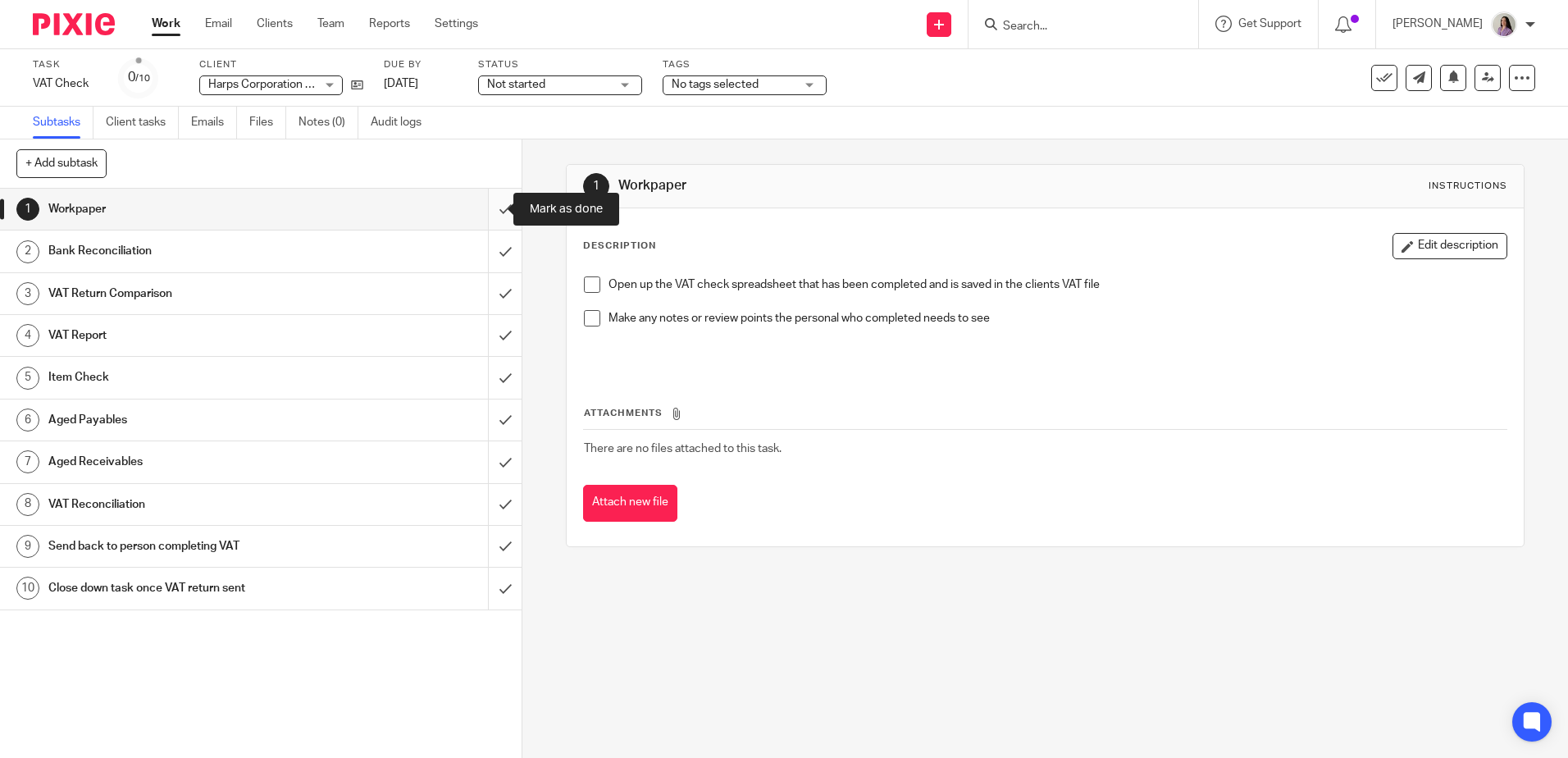
click at [503, 213] on input "submit" at bounding box center [260, 209] width 522 height 41
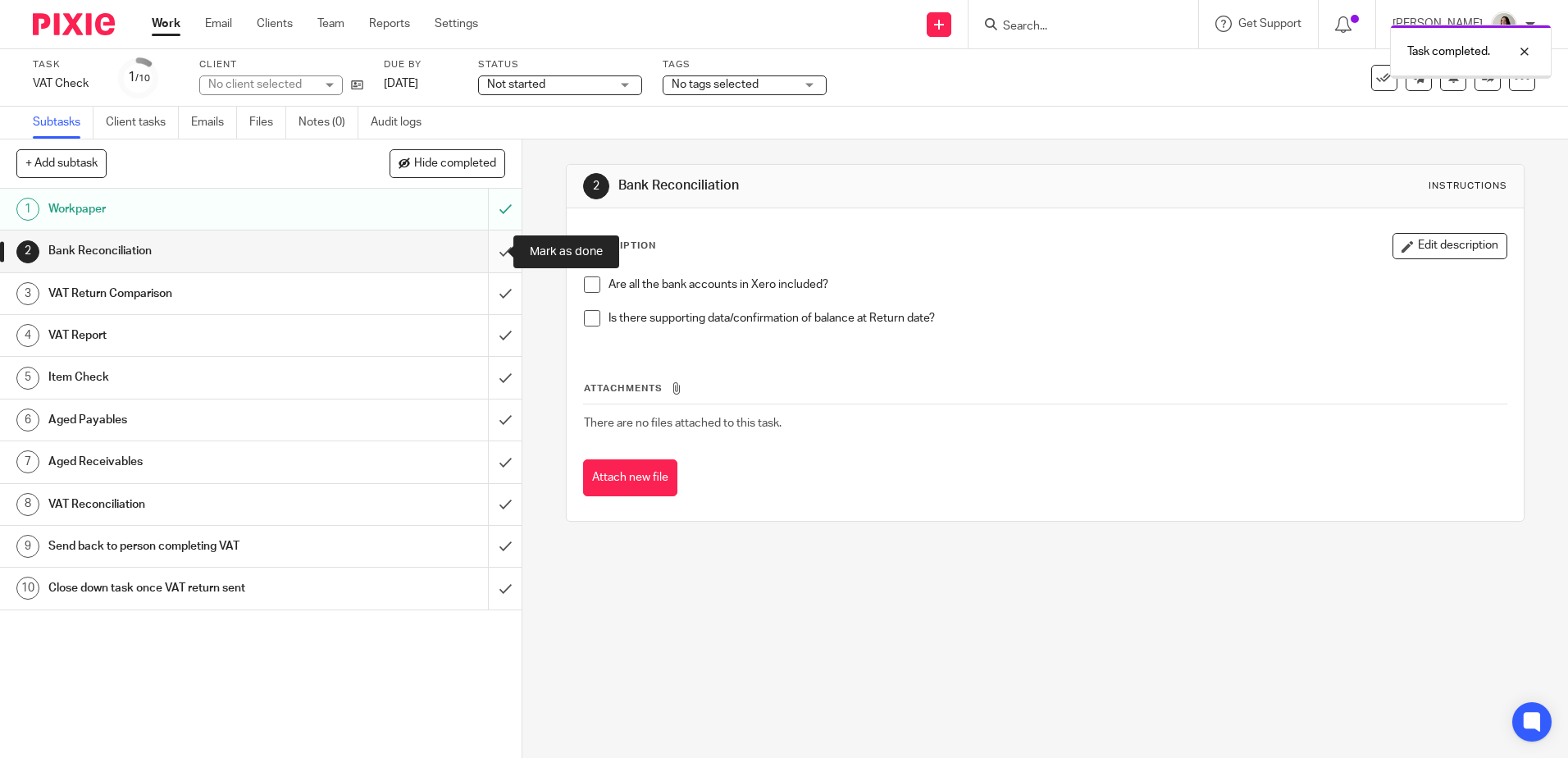
click at [496, 239] on input "submit" at bounding box center [260, 251] width 522 height 41
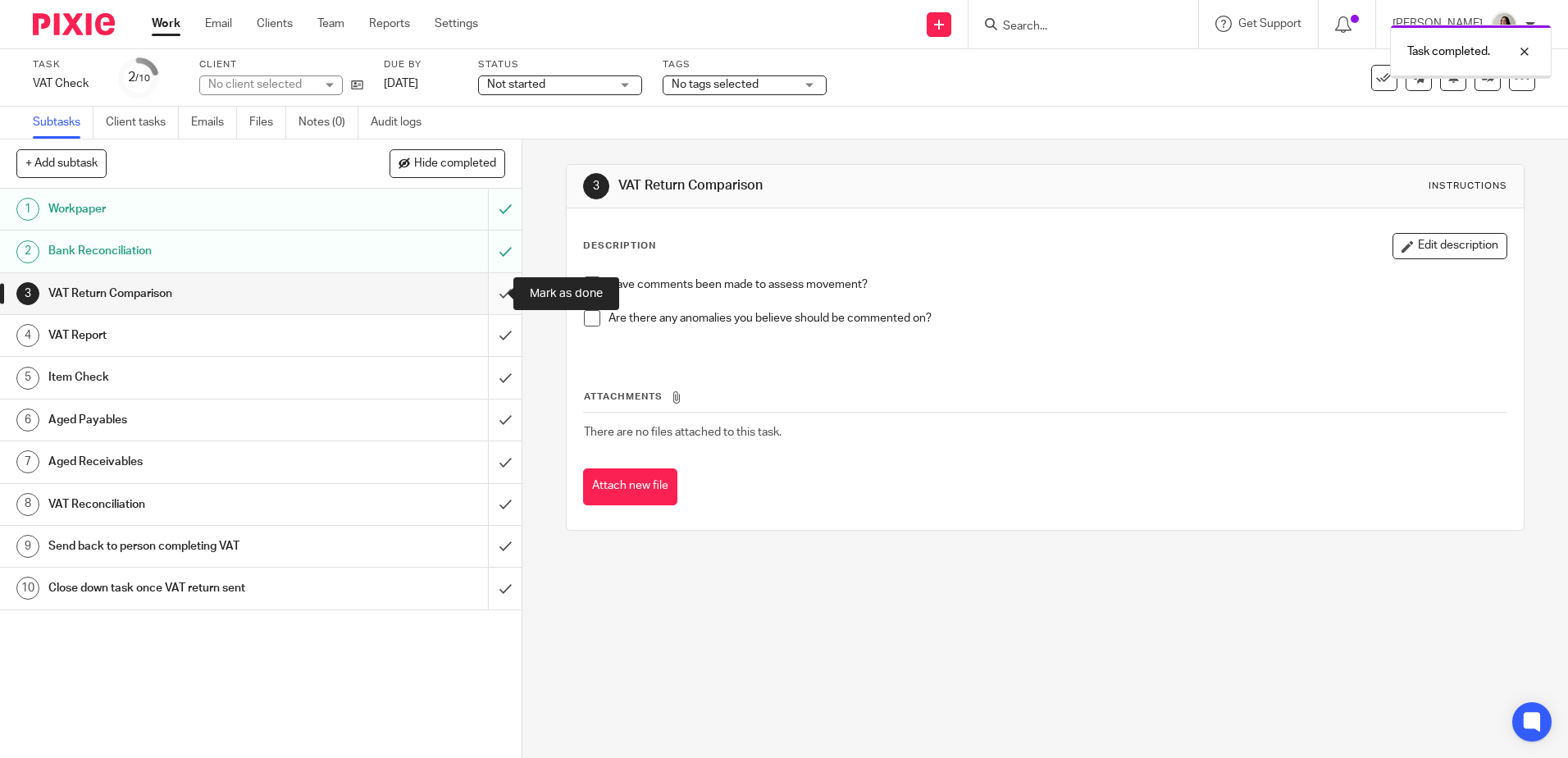
click at [496, 287] on input "submit" at bounding box center [260, 294] width 522 height 41
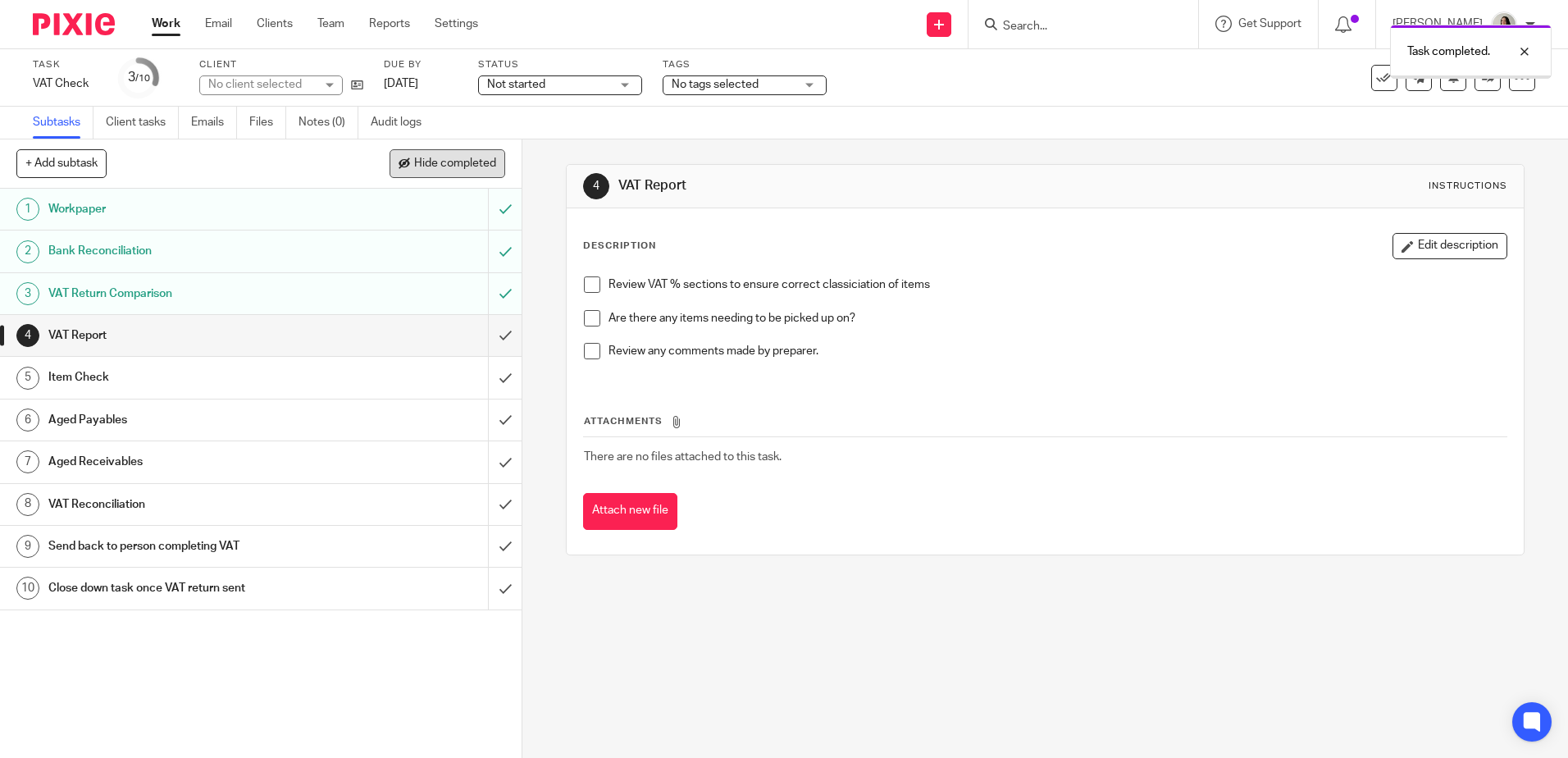
click at [469, 161] on span "Hide completed" at bounding box center [455, 164] width 82 height 13
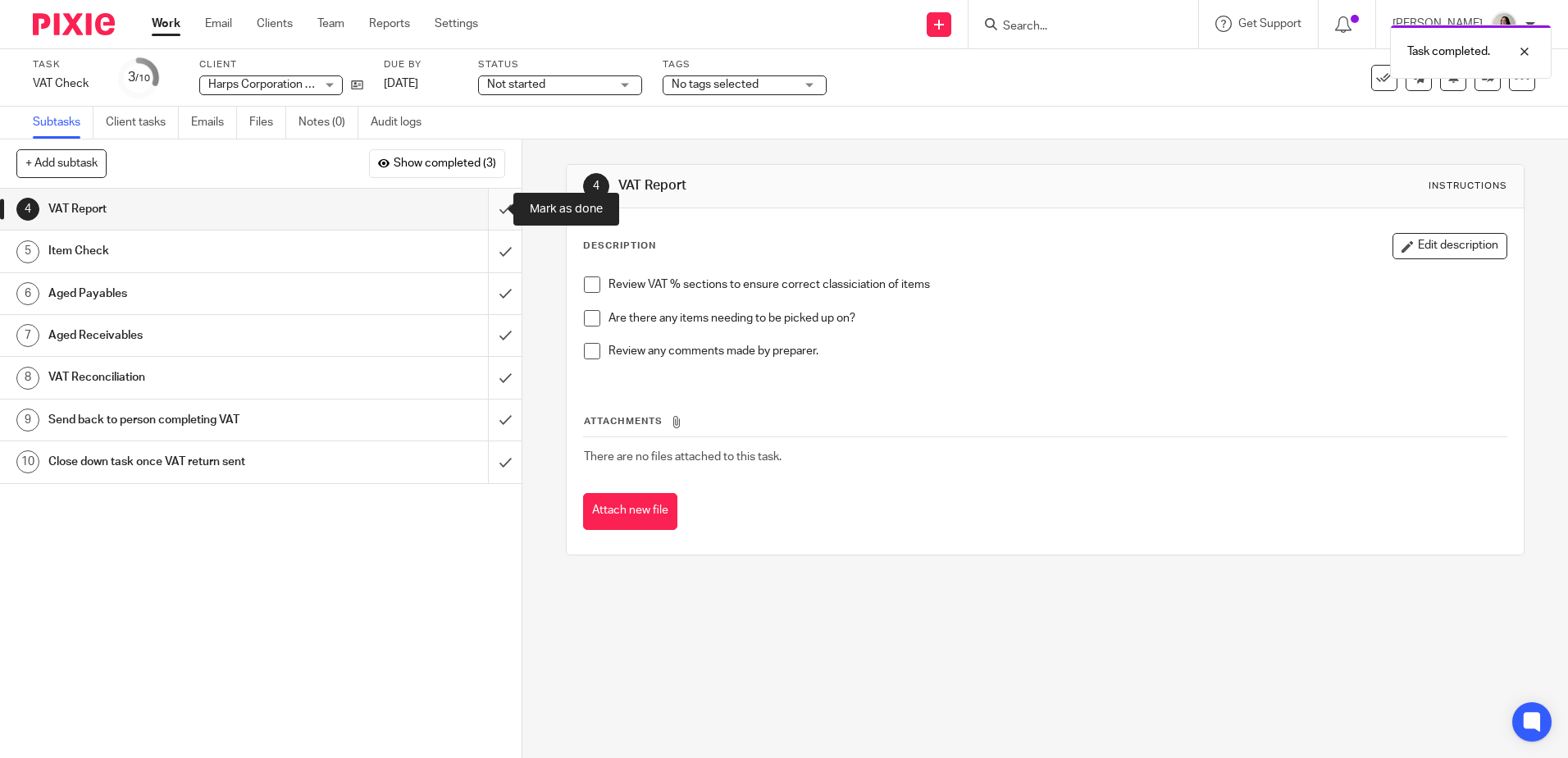
click at [487, 208] on input "submit" at bounding box center [260, 209] width 522 height 41
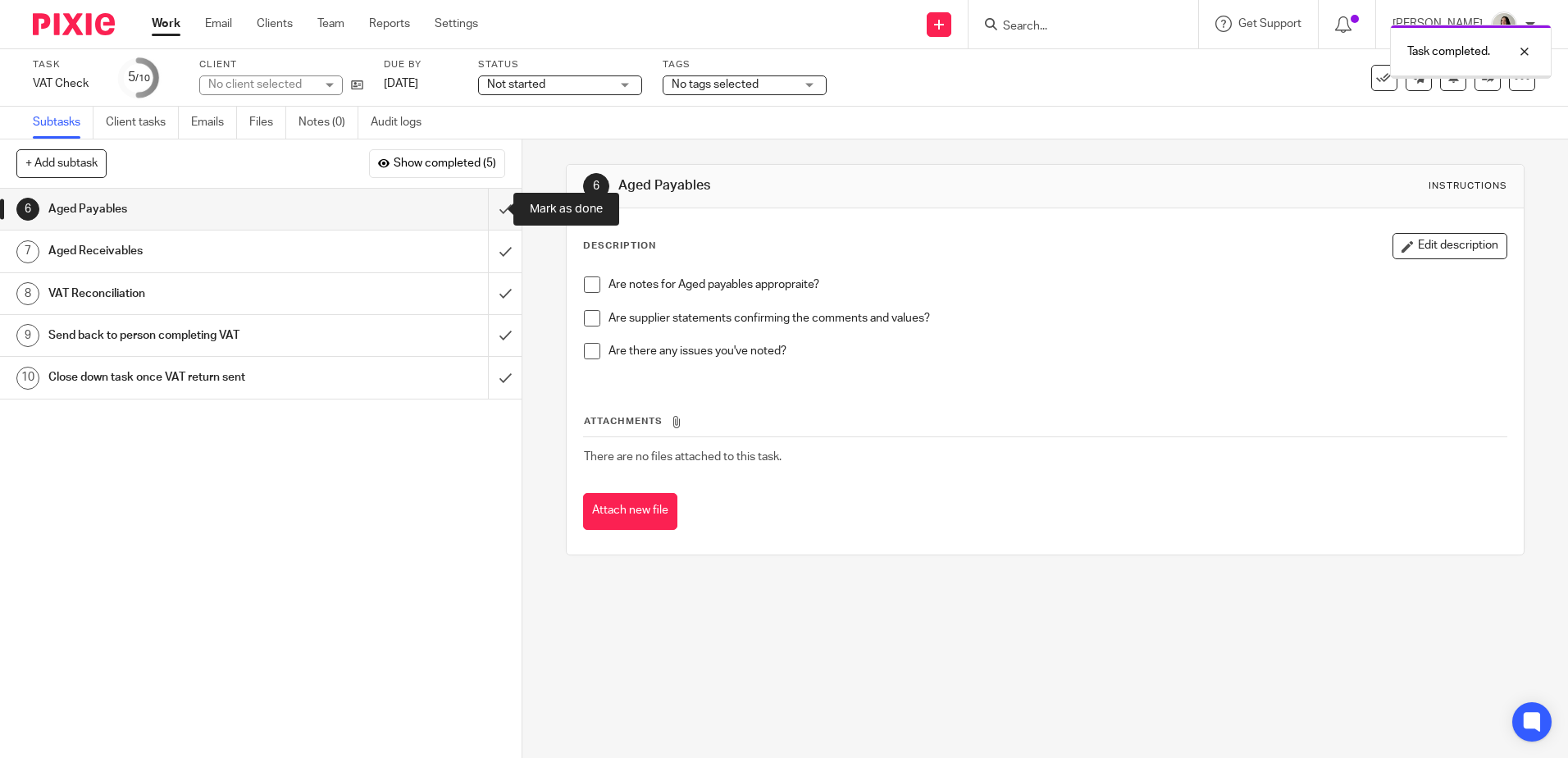
click at [491, 214] on input "submit" at bounding box center [260, 209] width 522 height 41
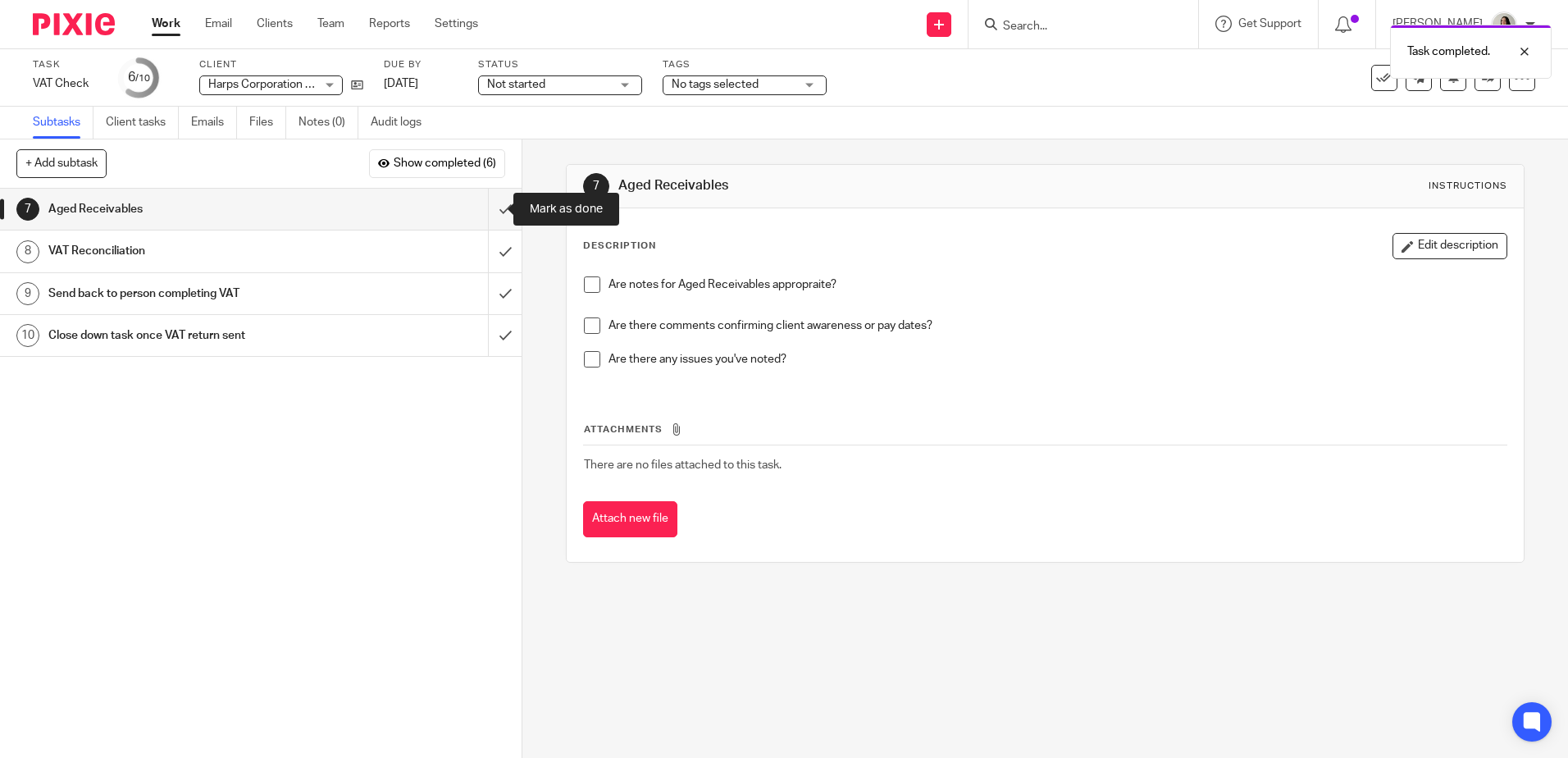
click at [491, 214] on input "submit" at bounding box center [260, 209] width 522 height 41
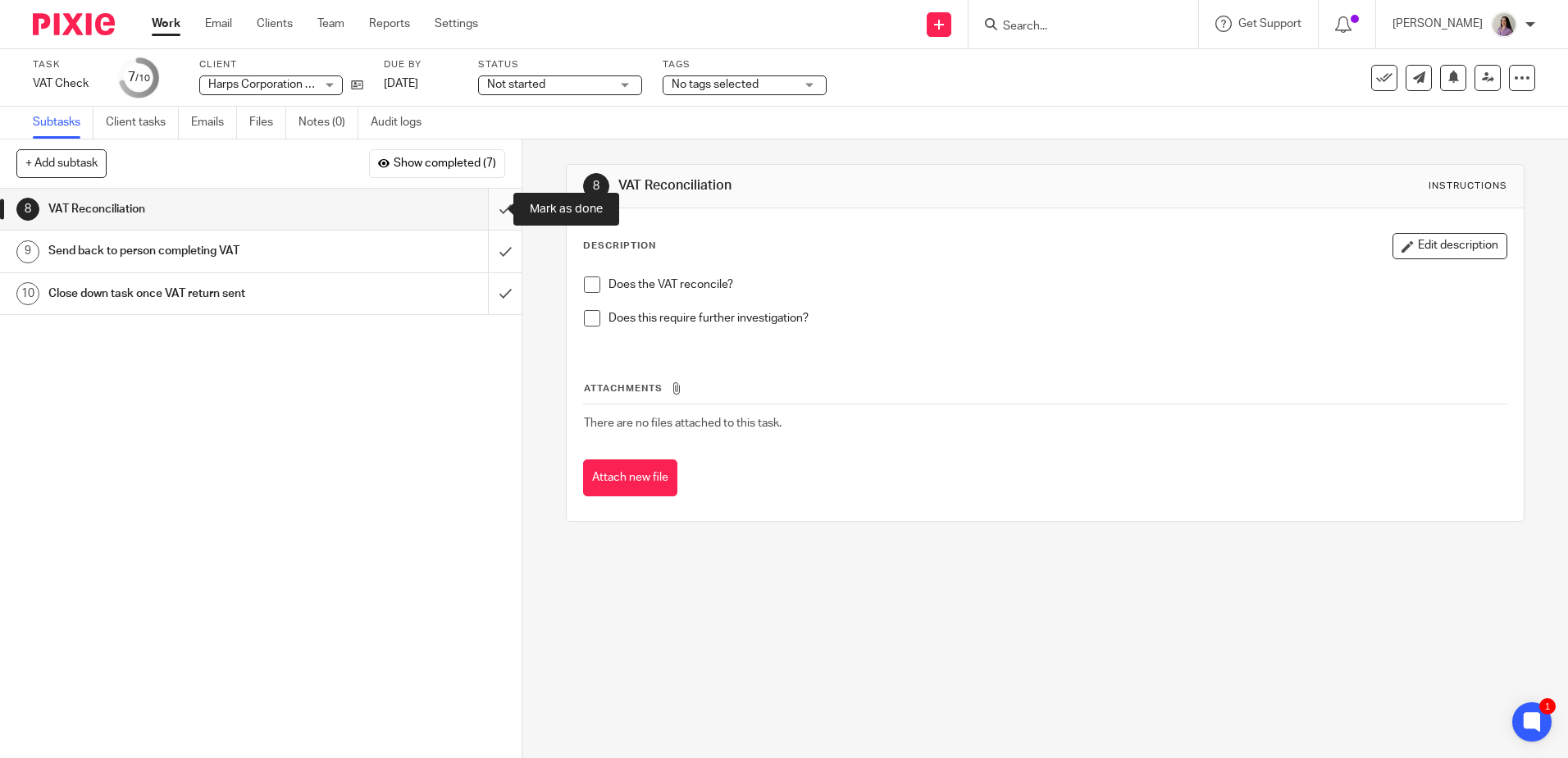
click at [494, 215] on input "submit" at bounding box center [260, 209] width 522 height 41
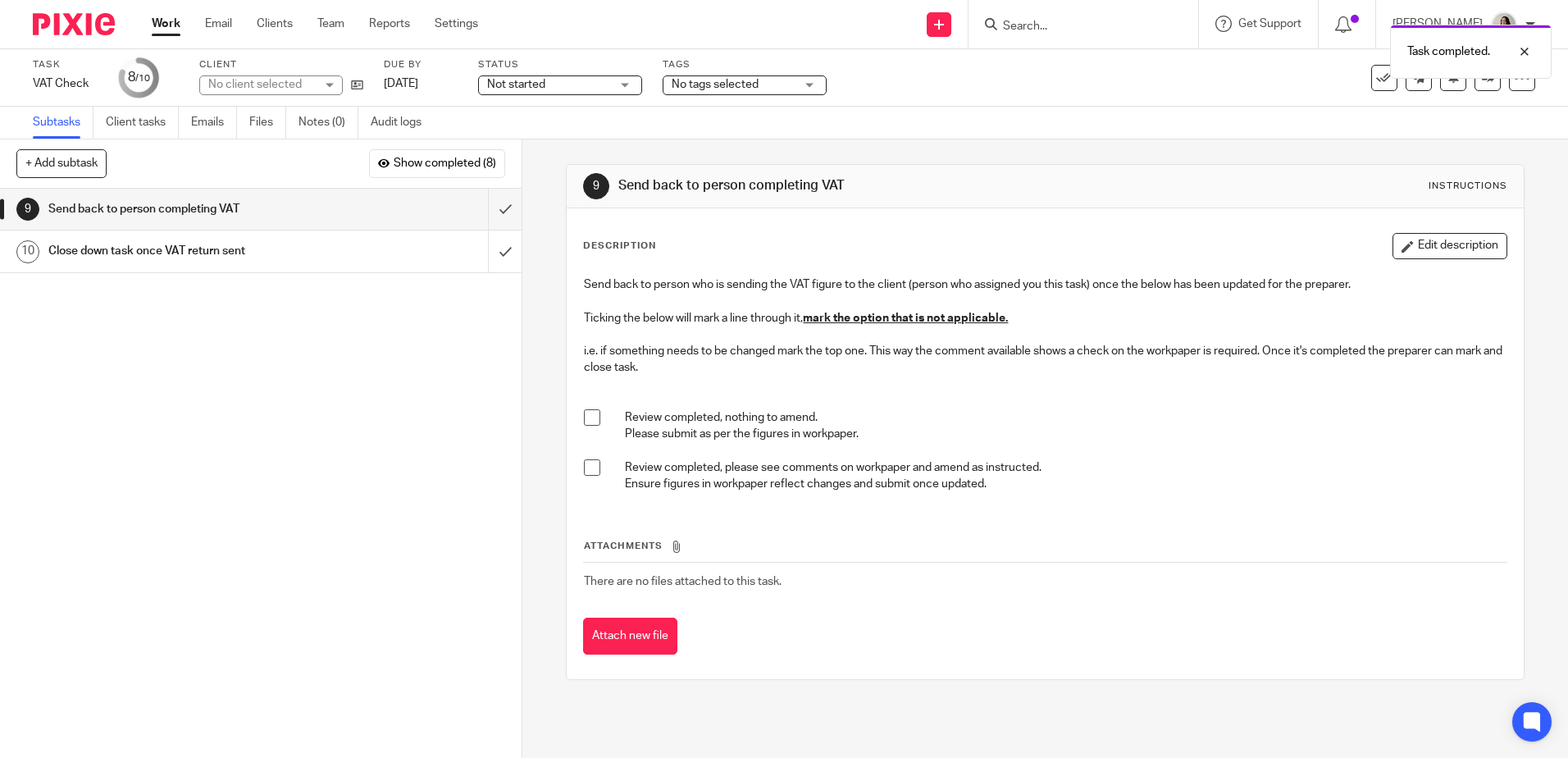
click at [590, 419] on span at bounding box center [592, 418] width 17 height 17
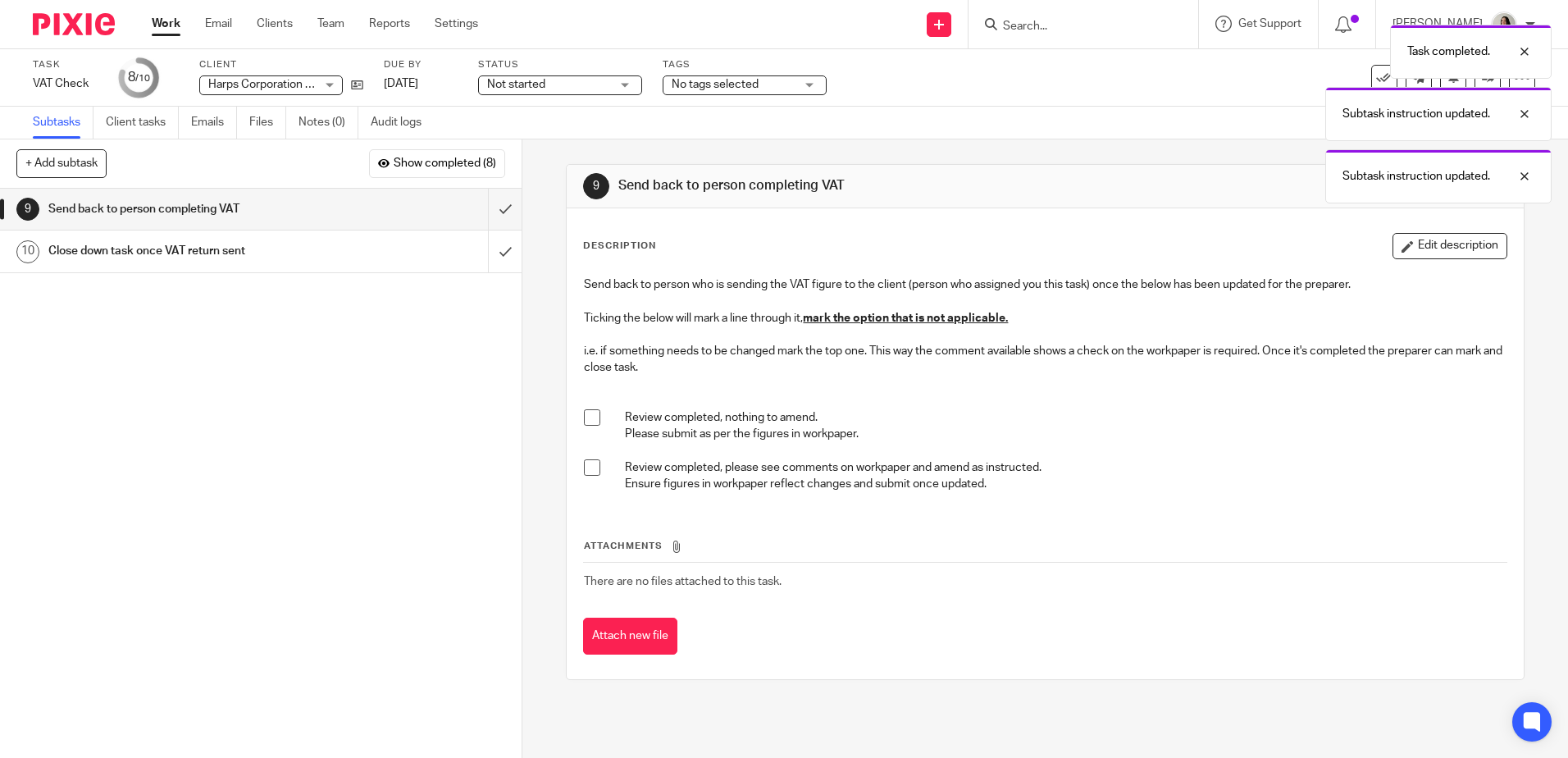
click at [590, 468] on span at bounding box center [592, 468] width 17 height 17
drag, startPoint x: 1552, startPoint y: 50, endPoint x: 1528, endPoint y: 92, distance: 48.4
click at [1552, 50] on div "Task VAT Check Save VAT Check 8 /10 Client Harps Corporation Ltd Harps Corporat…" at bounding box center [784, 78] width 1568 height 57
click at [1528, 50] on div at bounding box center [1512, 52] width 44 height 20
click at [1526, 112] on div at bounding box center [1512, 113] width 44 height 20
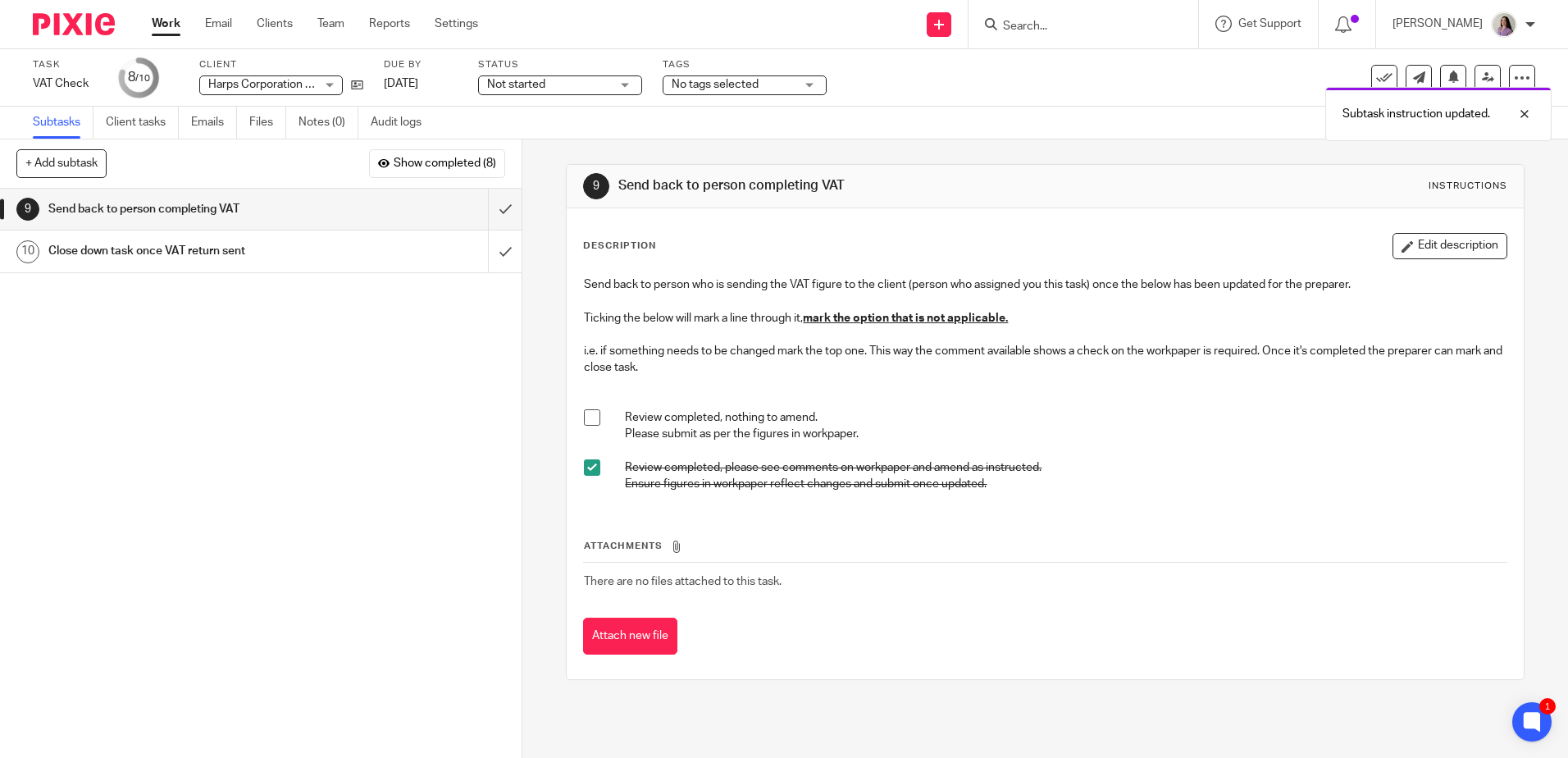
drag, startPoint x: 1529, startPoint y: 156, endPoint x: 1525, endPoint y: 136, distance: 20.4
click at [1528, 155] on div "9 Send back to person completing VAT Instructions Description Edit description …" at bounding box center [1045, 449] width 1045 height 618
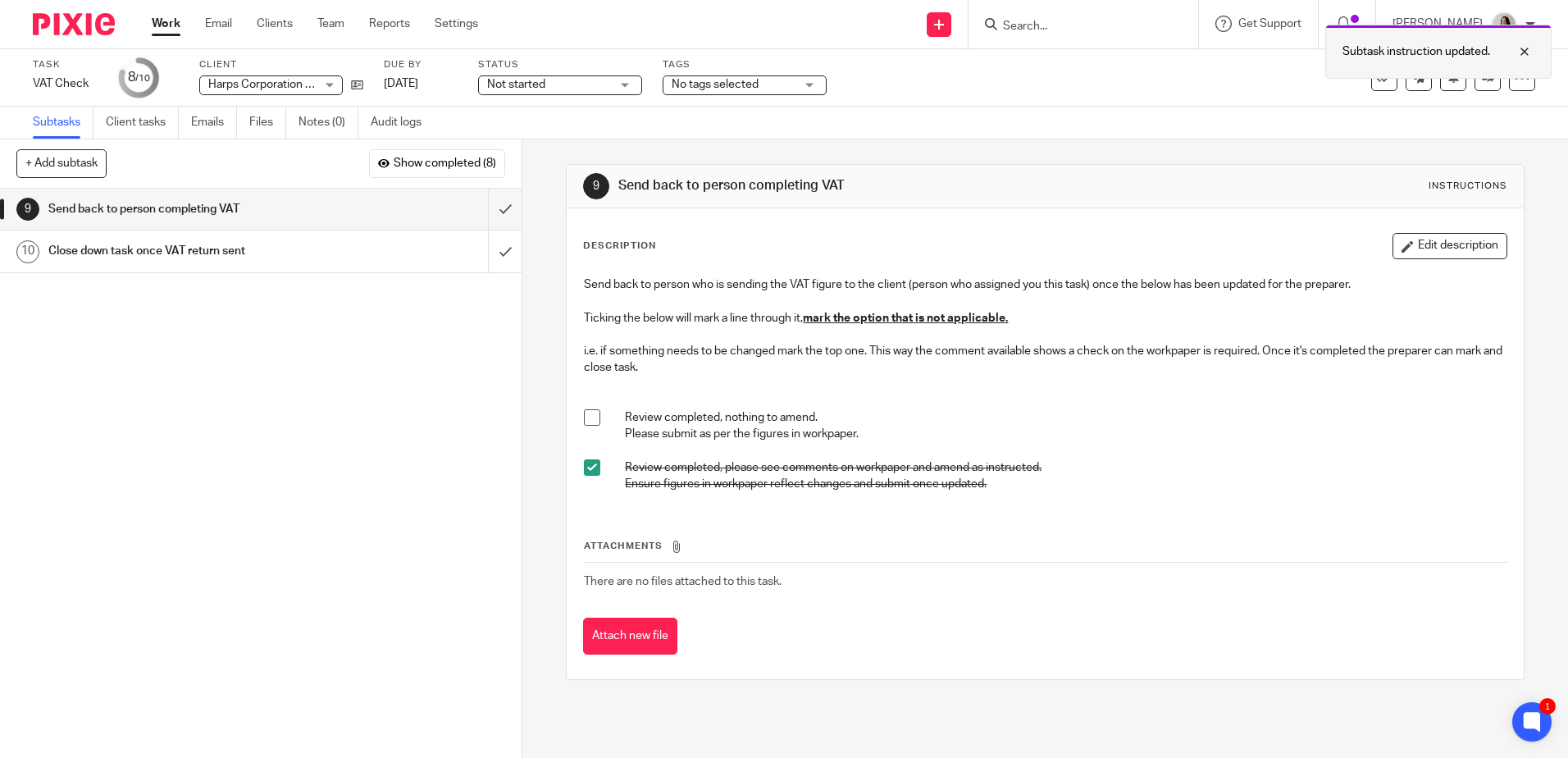
click at [1513, 54] on div at bounding box center [1512, 52] width 44 height 20
click at [1482, 82] on icon at bounding box center [1487, 77] width 12 height 12
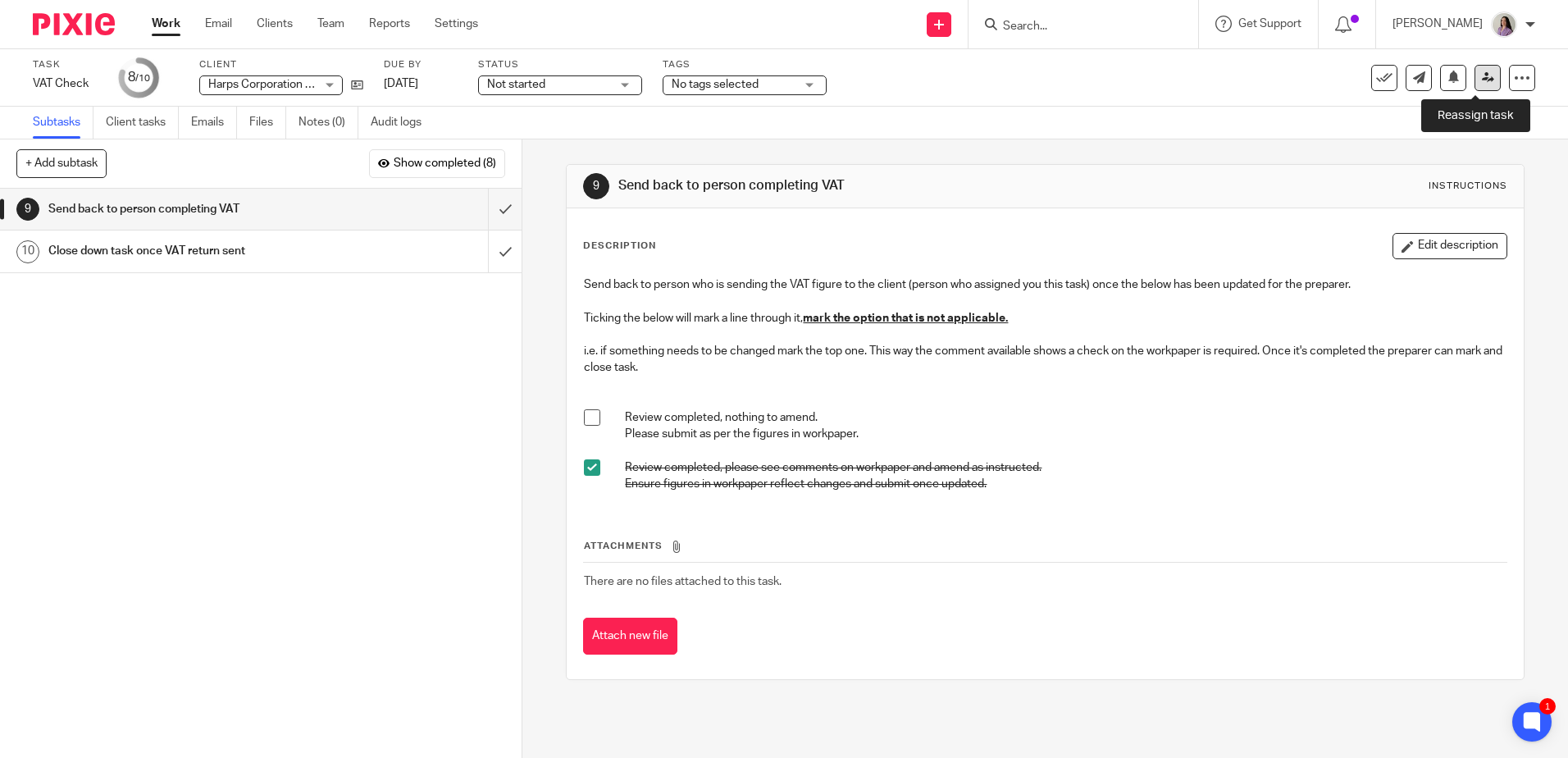
click at [1482, 77] on icon at bounding box center [1487, 77] width 12 height 12
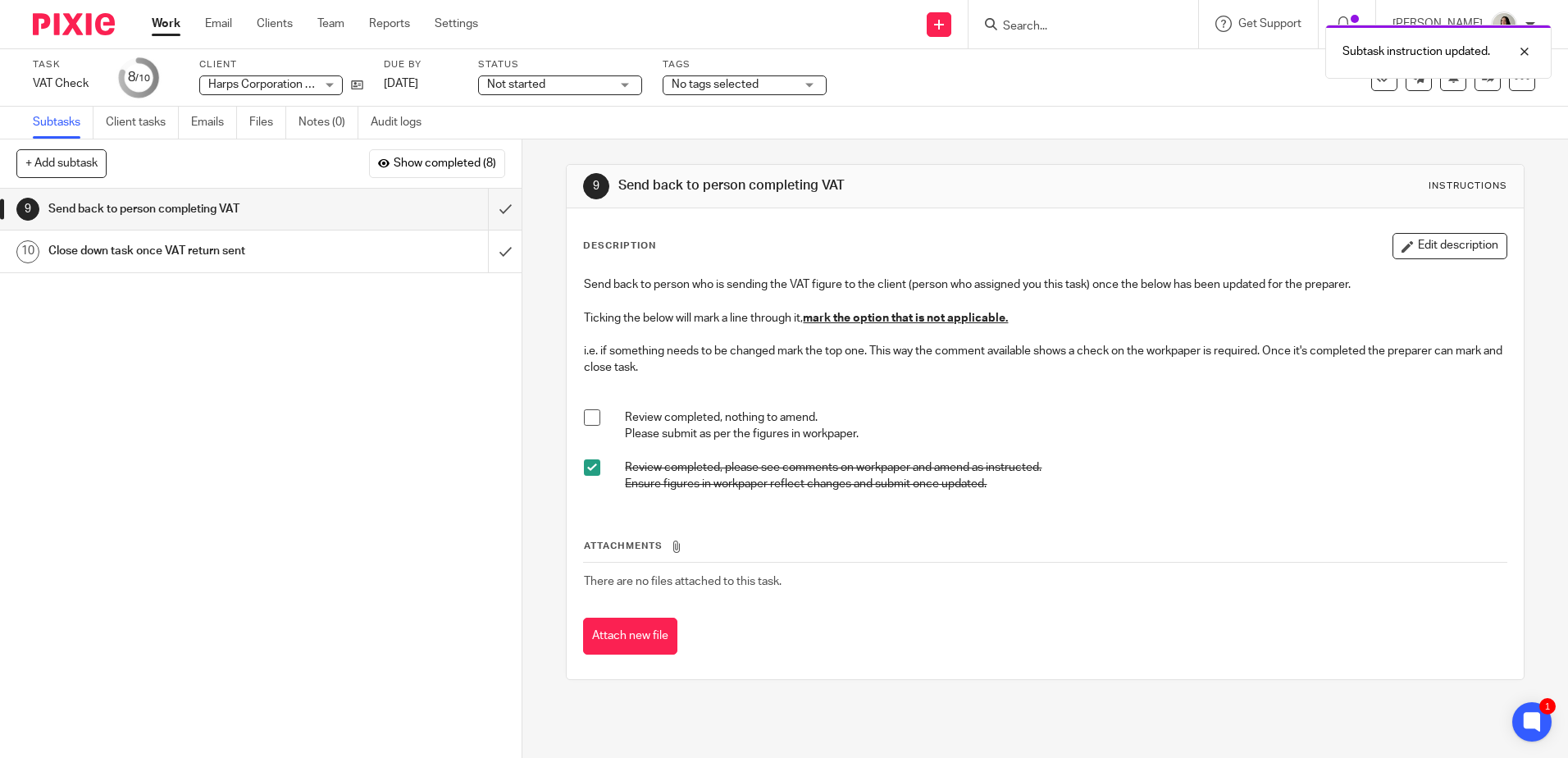
click at [835, 597] on td "There are no files attached to this task." at bounding box center [1045, 582] width 924 height 39
click at [1532, 44] on div at bounding box center [1512, 52] width 44 height 20
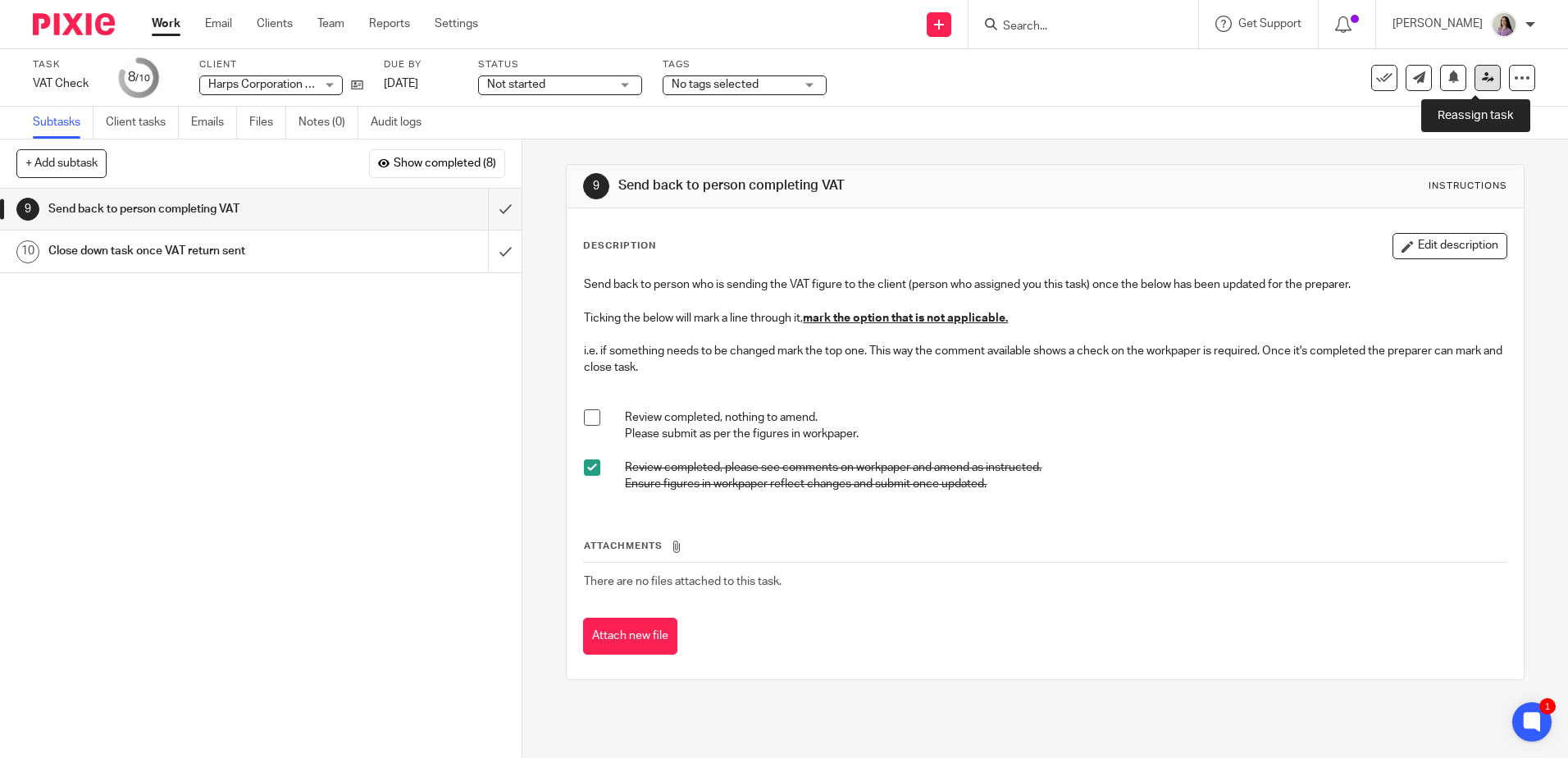
click at [1482, 79] on icon at bounding box center [1487, 77] width 12 height 12
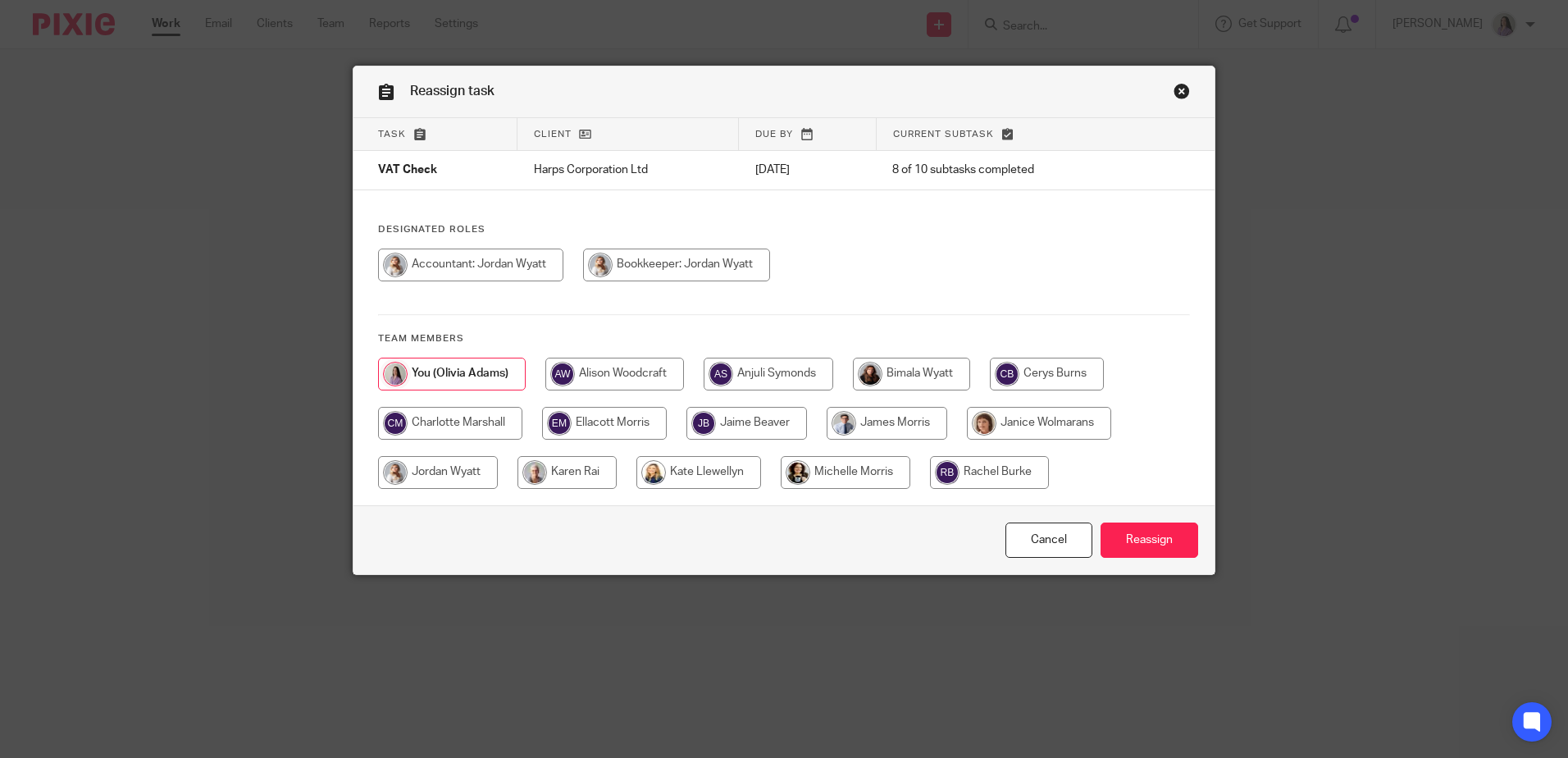
click at [647, 267] on input "radio" at bounding box center [677, 264] width 187 height 33
radio input "true"
click at [1147, 543] on input "Reassign" at bounding box center [1149, 541] width 97 height 36
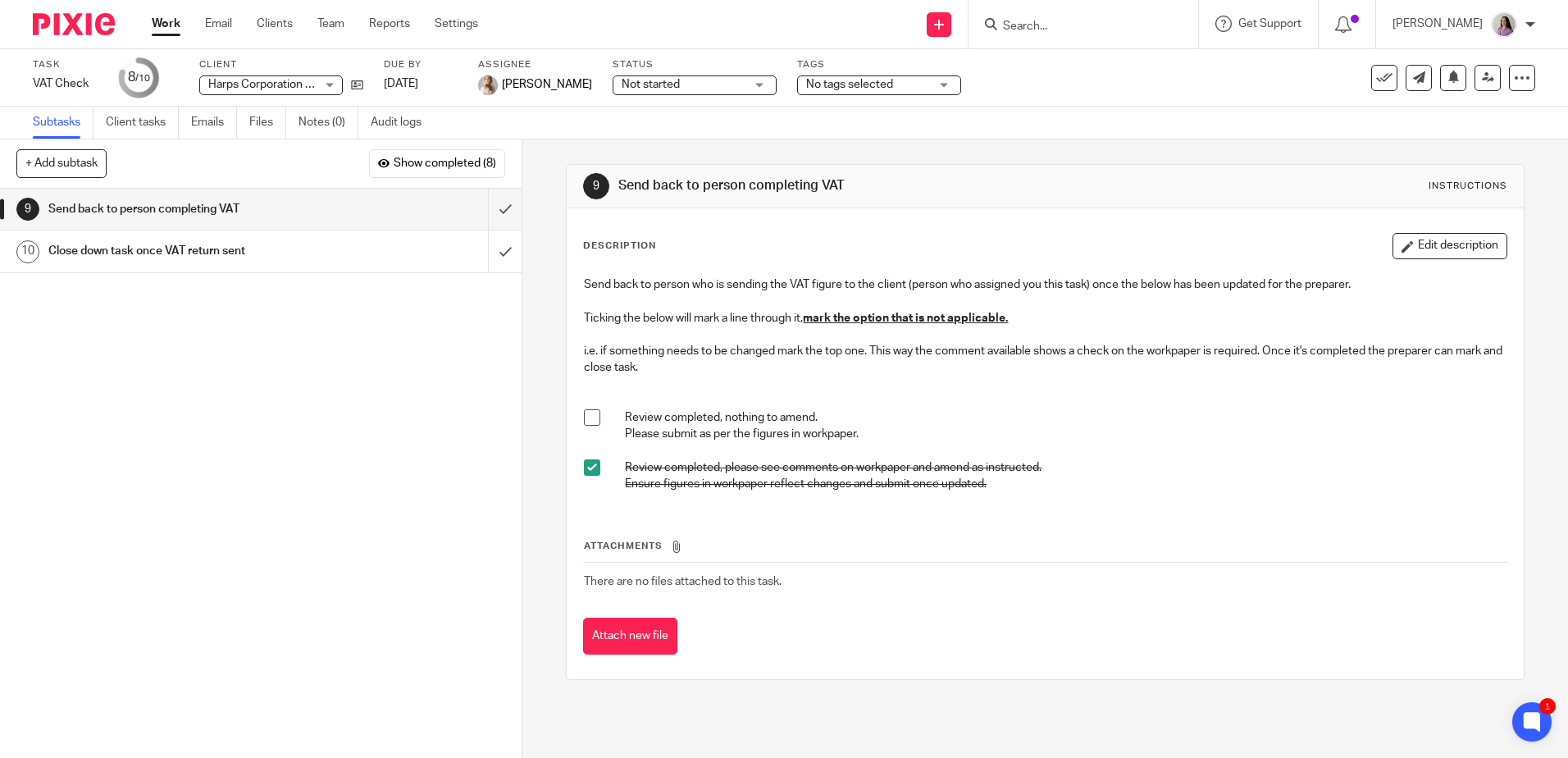
click at [168, 29] on link "Work" at bounding box center [166, 24] width 29 height 17
